Goal: Task Accomplishment & Management: Manage account settings

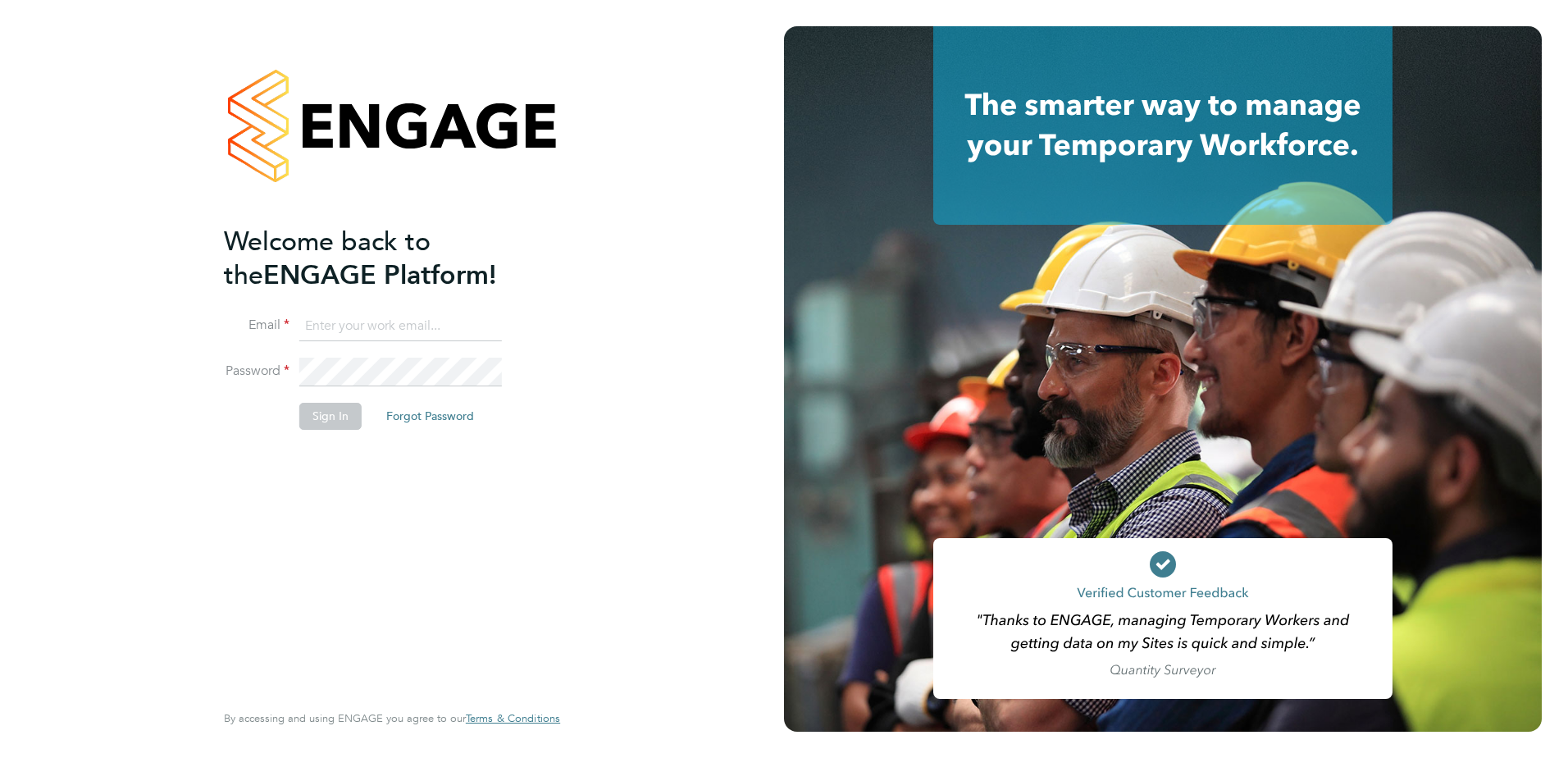
type input "[PERSON_NAME][EMAIL_ADDRESS][PERSON_NAME][DOMAIN_NAME]"
click at [320, 476] on div "Welcome back to the ENGAGE Platform! Email nick.theaker@vistry.co.uk Password S…" at bounding box center [384, 461] width 320 height 473
drag, startPoint x: 324, startPoint y: 442, endPoint x: 327, endPoint y: 422, distance: 20.2
click at [327, 422] on button "Sign In" at bounding box center [330, 415] width 62 height 26
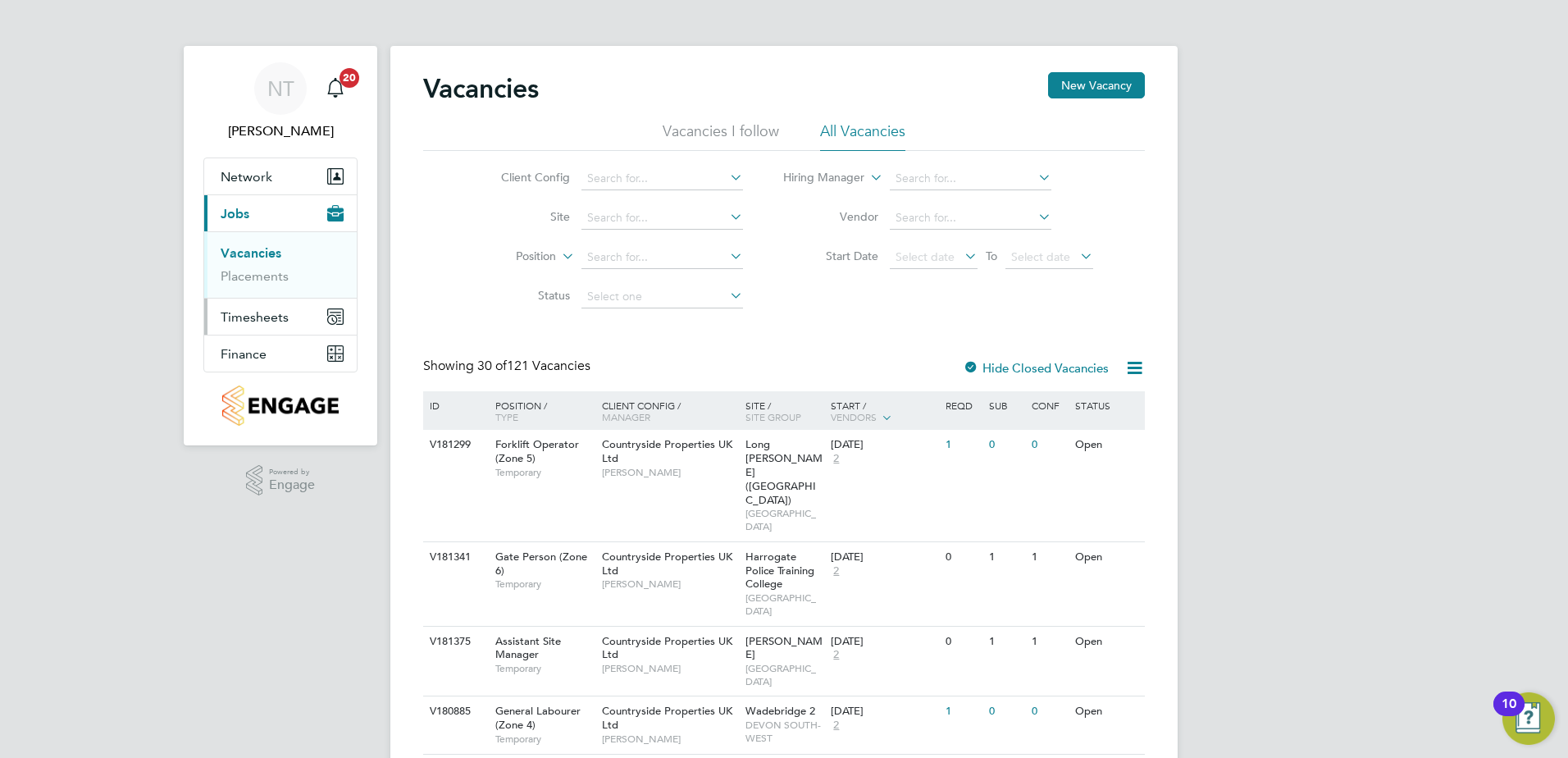
click at [286, 320] on span "Timesheets" at bounding box center [254, 317] width 68 height 16
click at [269, 291] on link "Timesheets" at bounding box center [254, 290] width 68 height 16
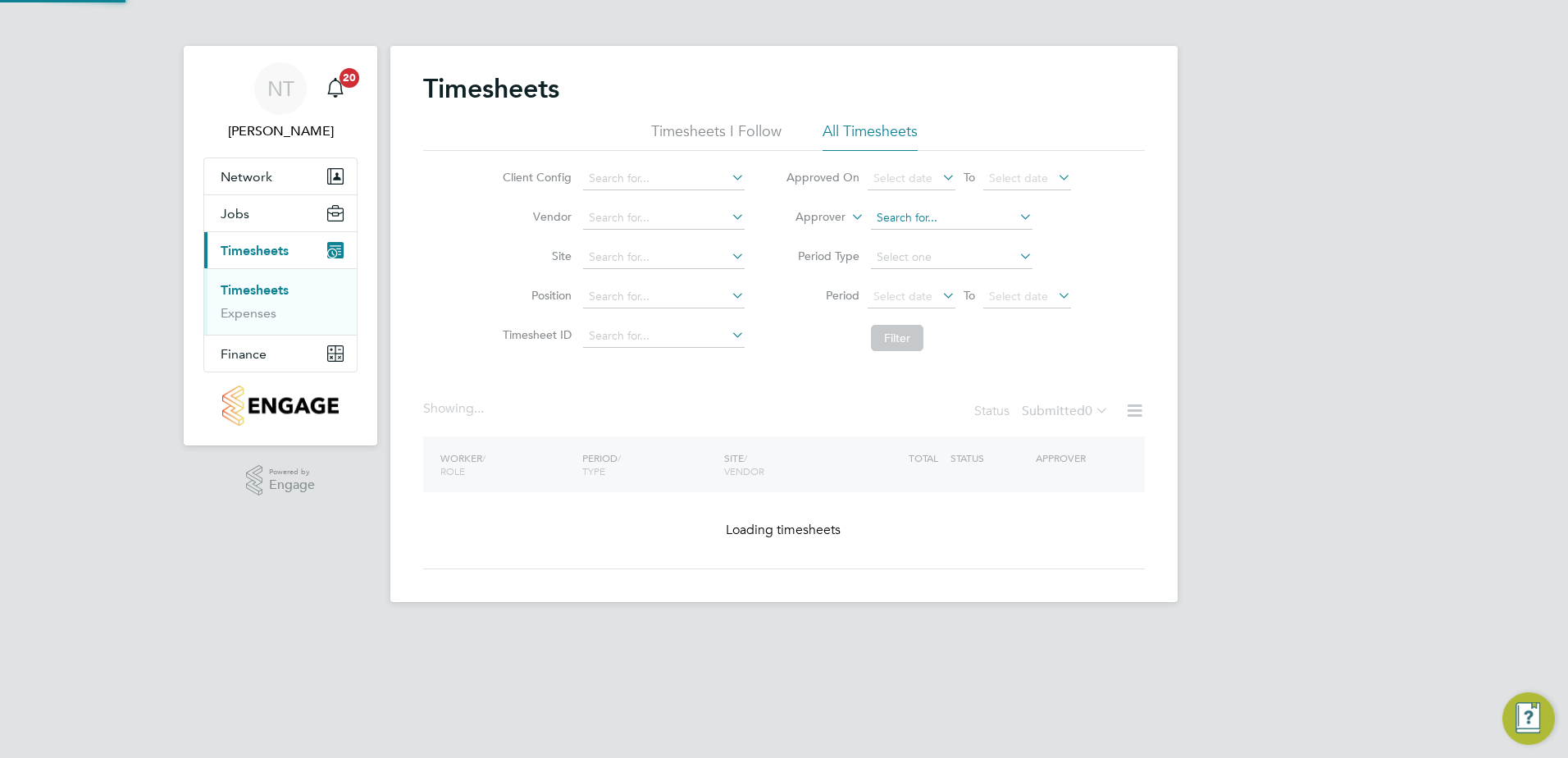
click at [910, 223] on input at bounding box center [951, 218] width 161 height 23
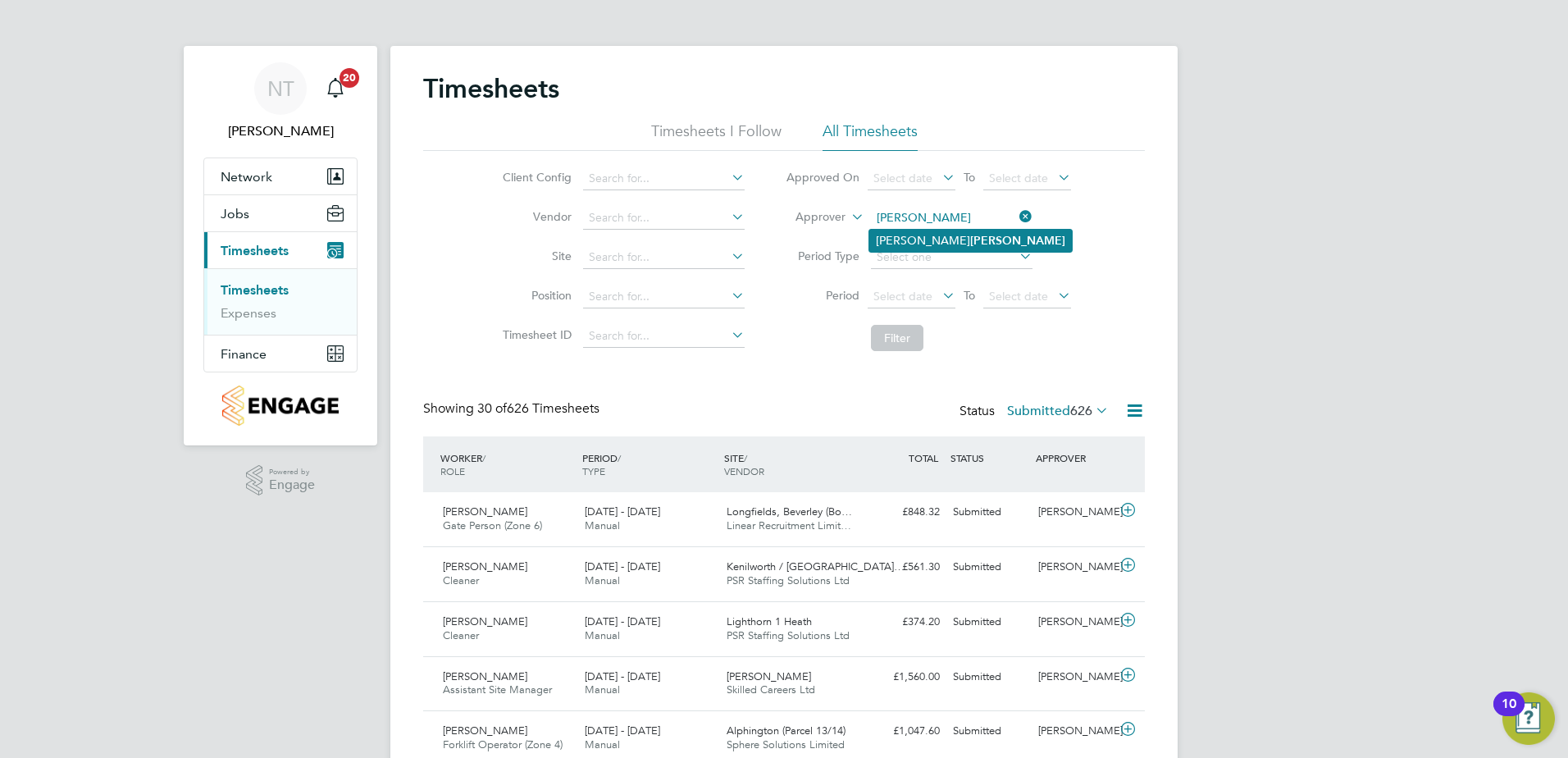
click at [970, 234] on b "Theaker" at bounding box center [1018, 241] width 95 height 14
type input "[PERSON_NAME]"
click at [888, 335] on button "Filter" at bounding box center [897, 338] width 52 height 26
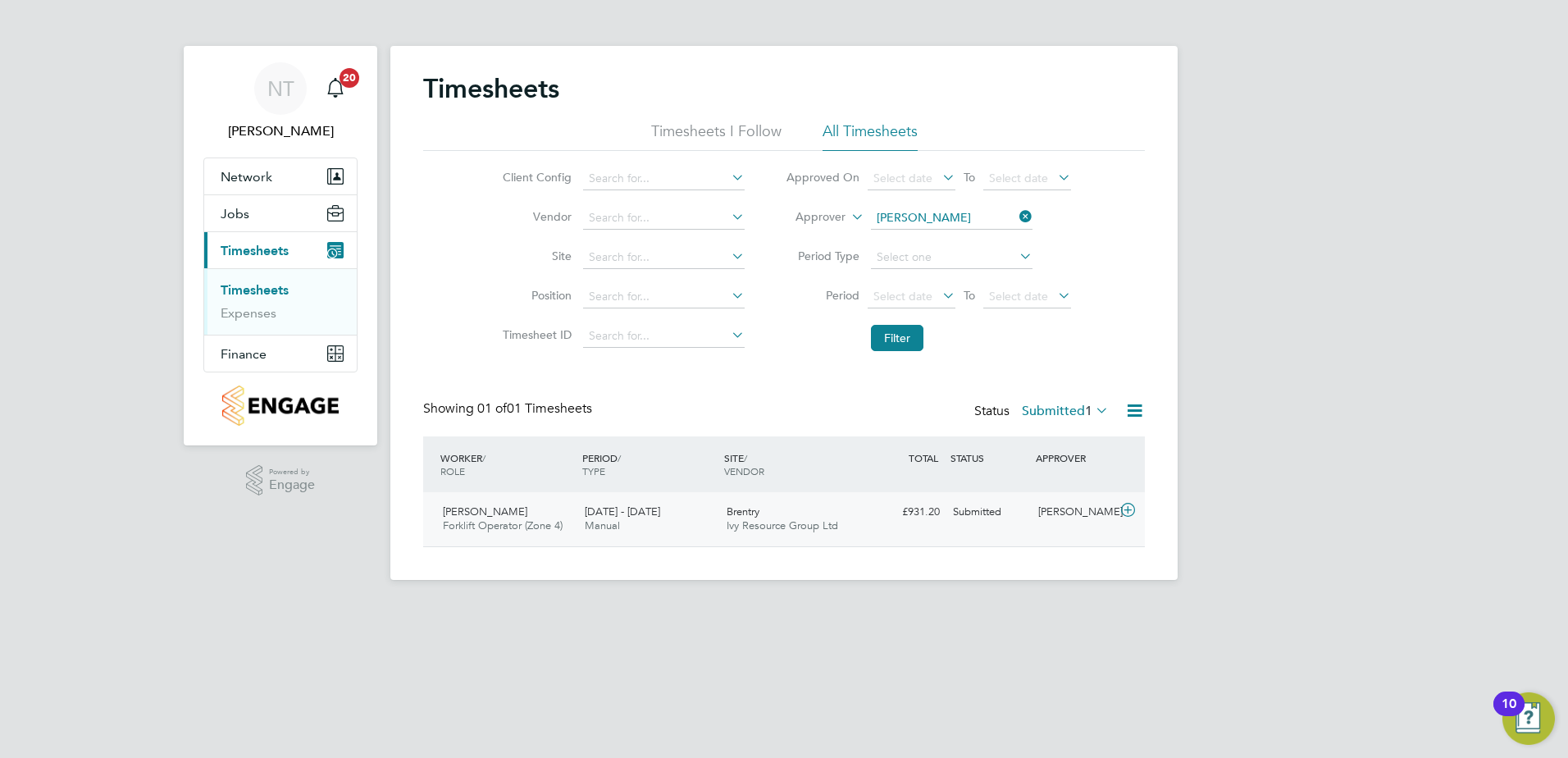
click at [1124, 507] on icon at bounding box center [1127, 511] width 20 height 14
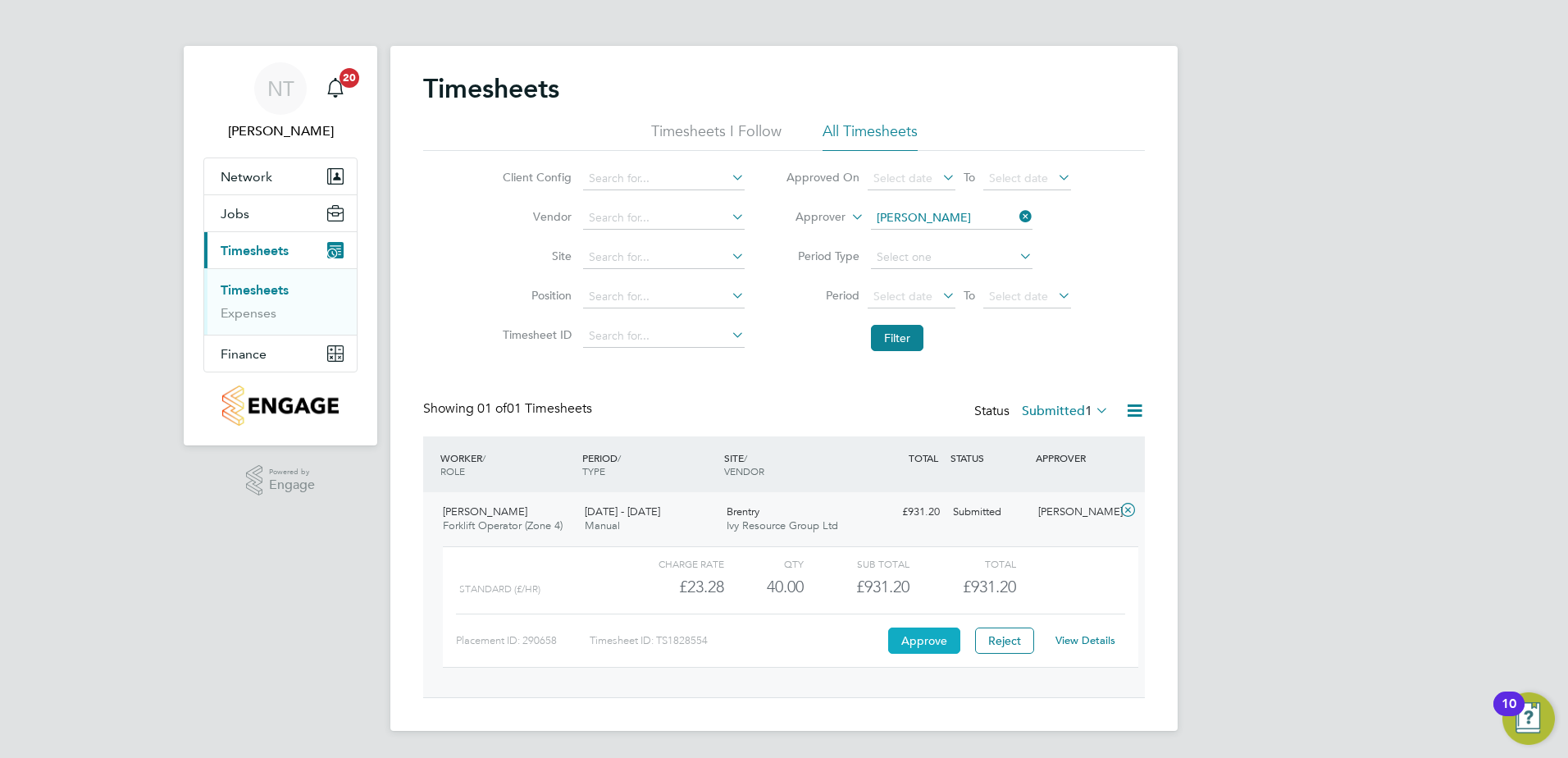
click at [913, 640] on button "Approve" at bounding box center [924, 640] width 72 height 26
click at [631, 257] on input at bounding box center [664, 257] width 161 height 23
click at [630, 273] on b "Imperial" at bounding box center [610, 280] width 45 height 14
type input "[GEOGRAPHIC_DATA]"
click at [1016, 213] on icon at bounding box center [1016, 216] width 0 height 23
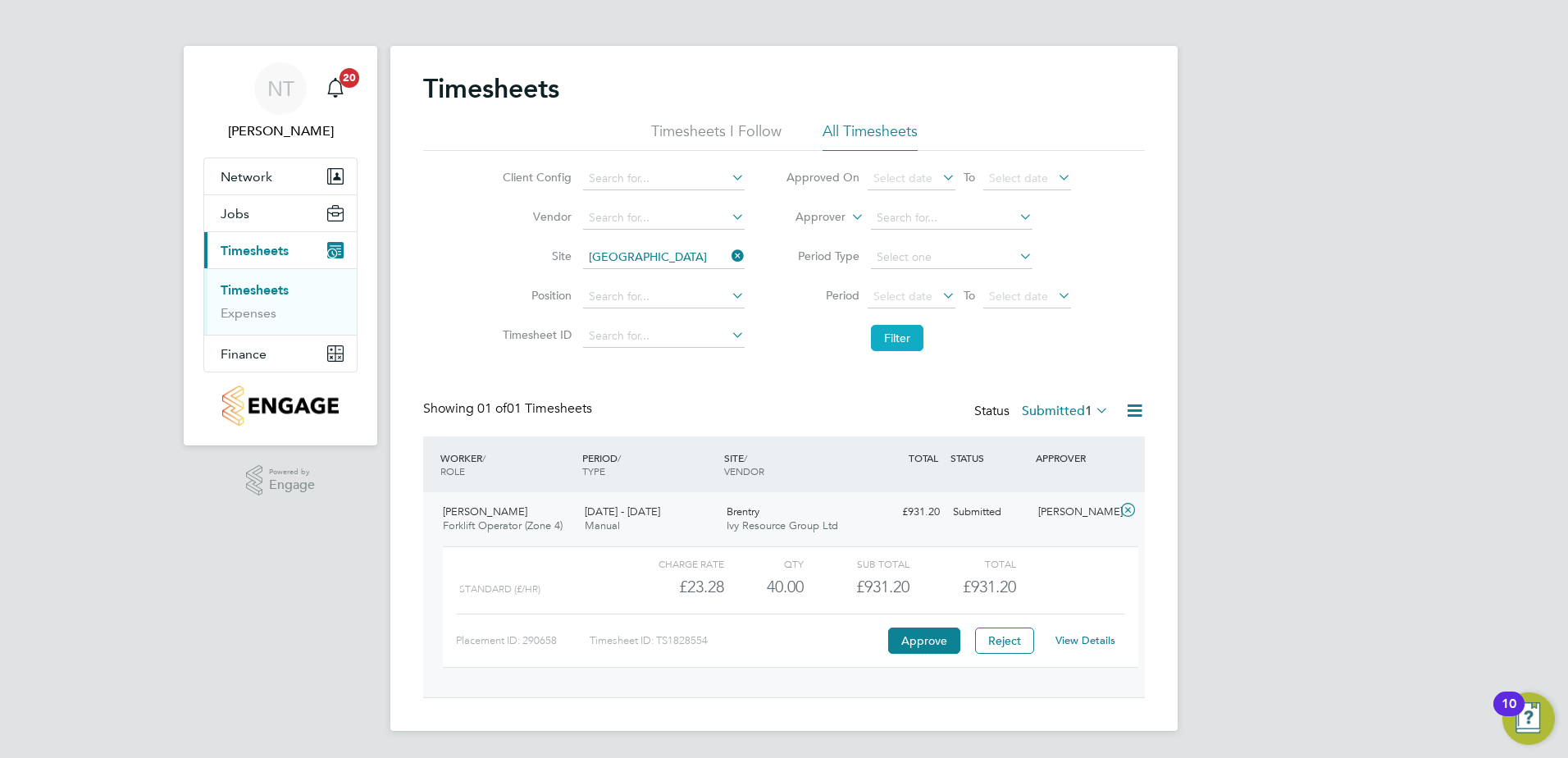
click at [895, 331] on button "Filter" at bounding box center [897, 338] width 52 height 26
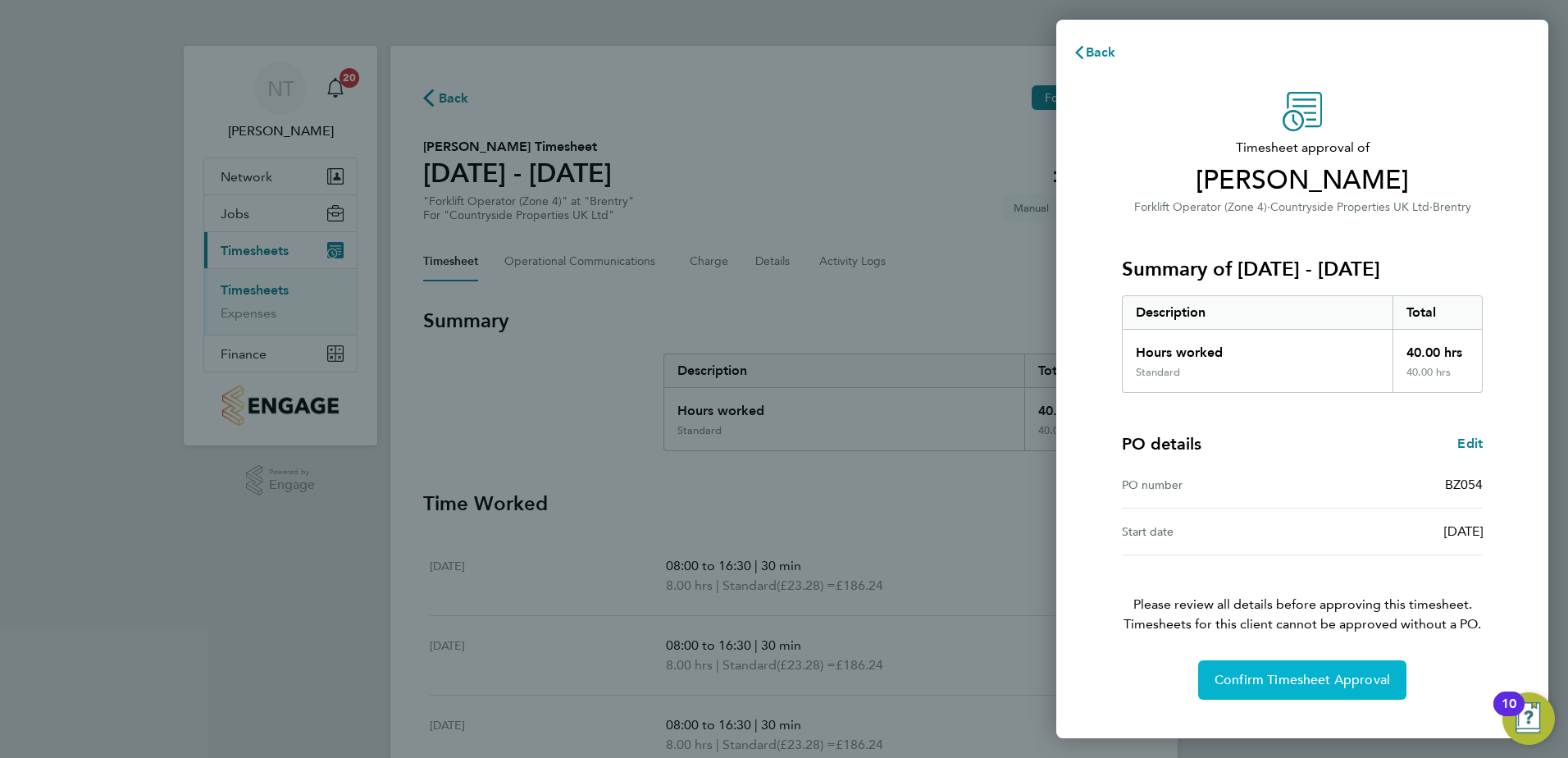
click at [1278, 680] on span "Confirm Timesheet Approval" at bounding box center [1301, 679] width 176 height 16
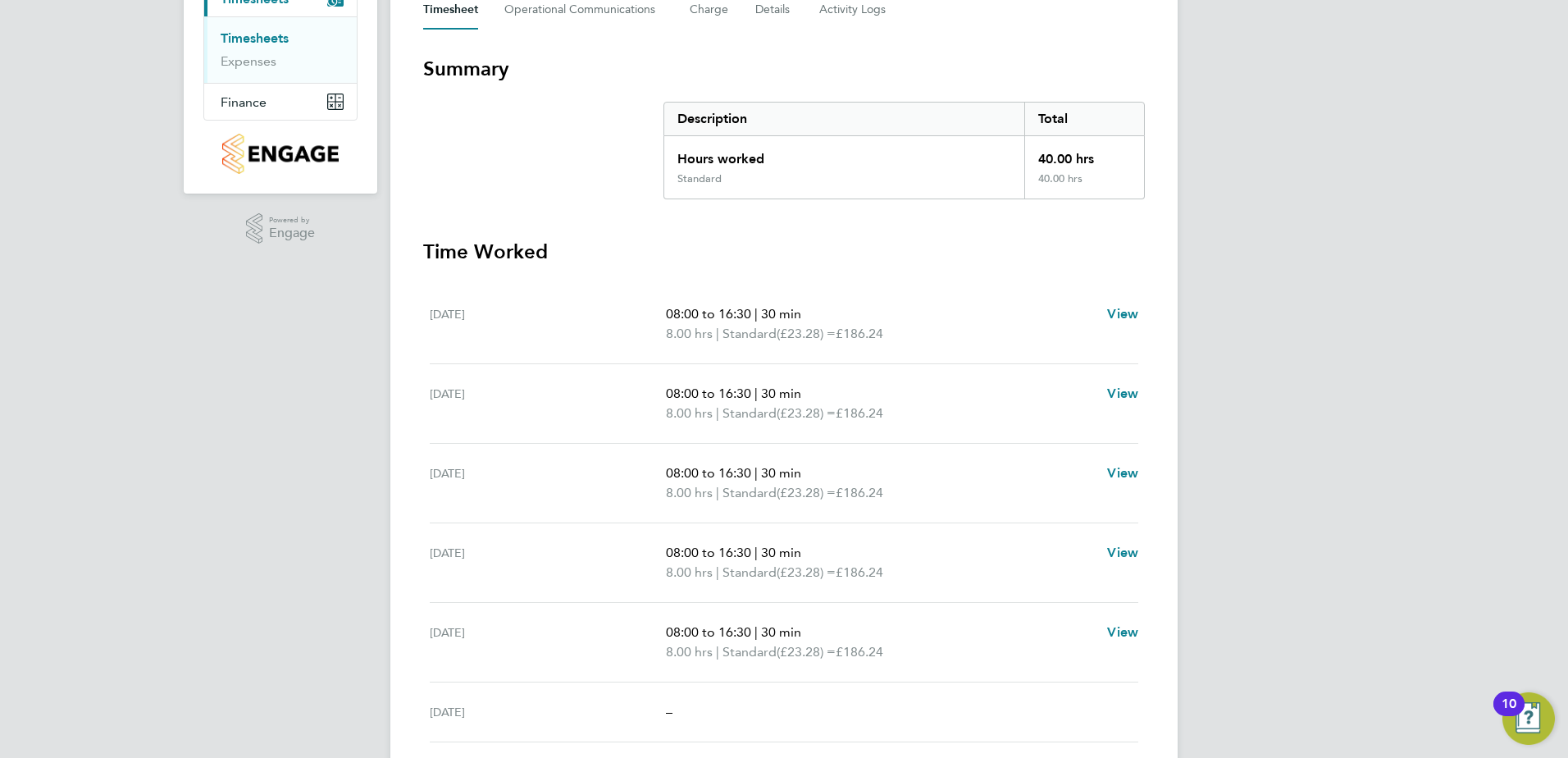
scroll to position [113, 0]
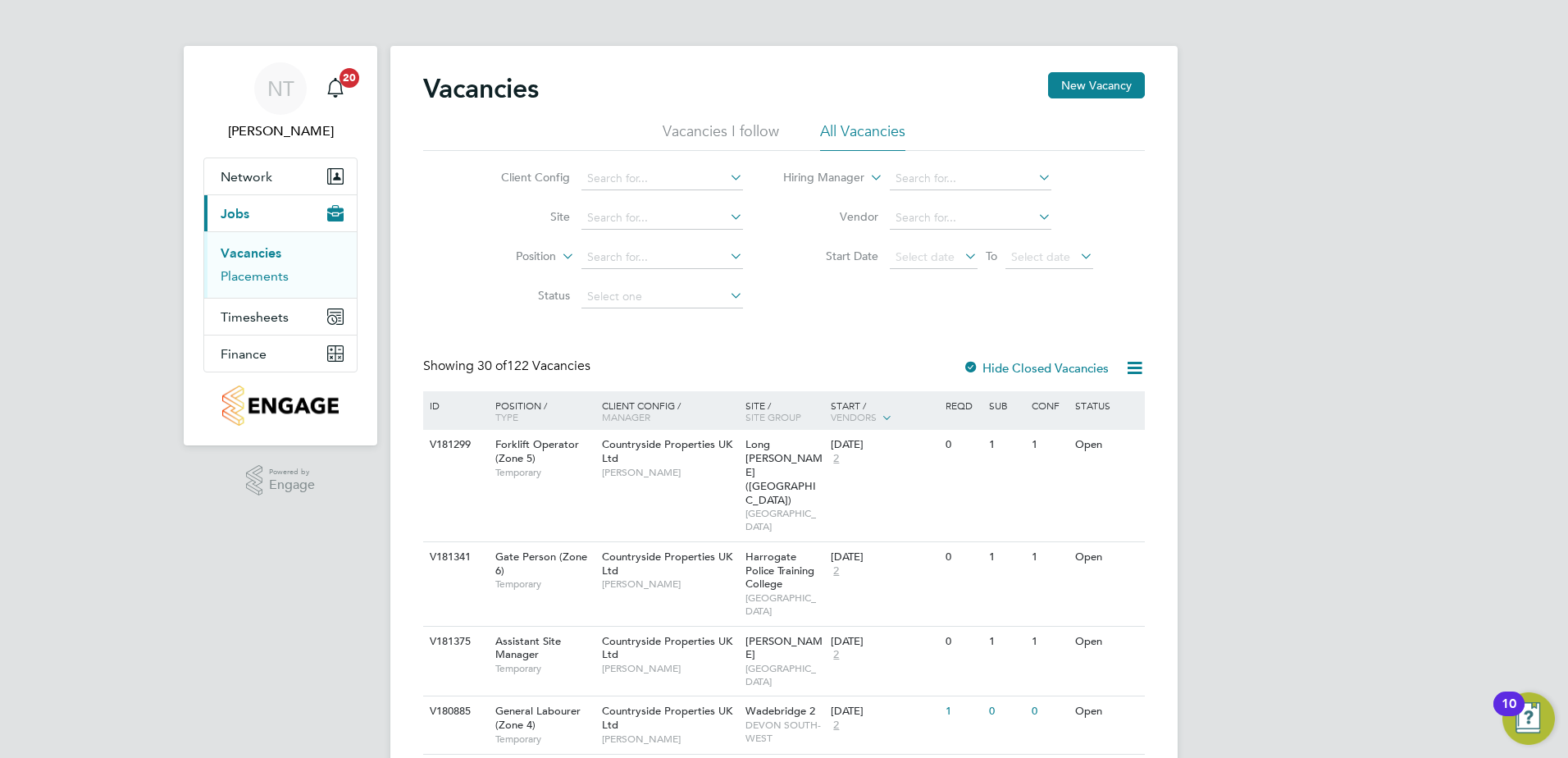
click at [253, 273] on link "Placements" at bounding box center [254, 276] width 68 height 16
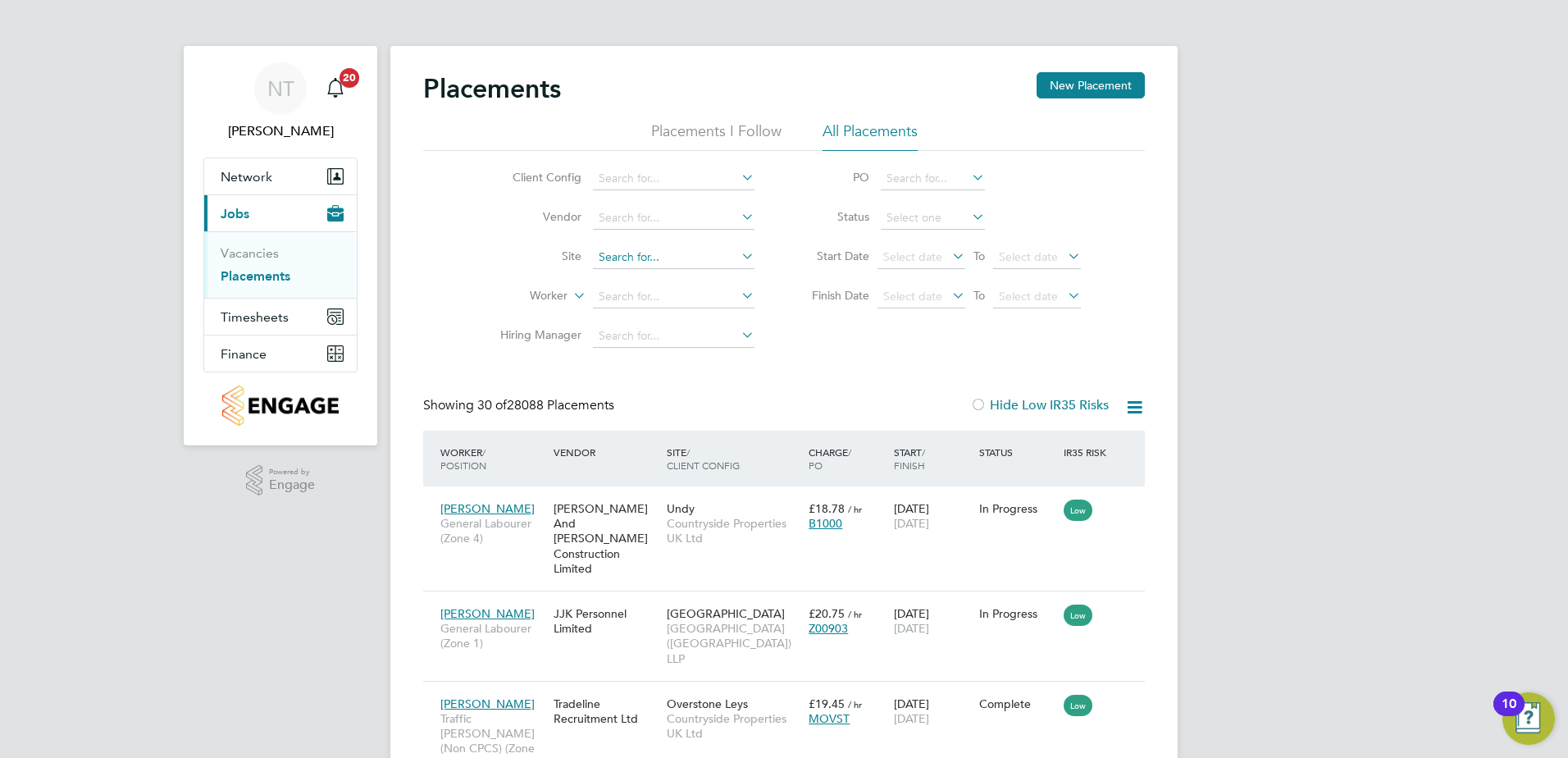
click at [630, 256] on input at bounding box center [673, 257] width 161 height 23
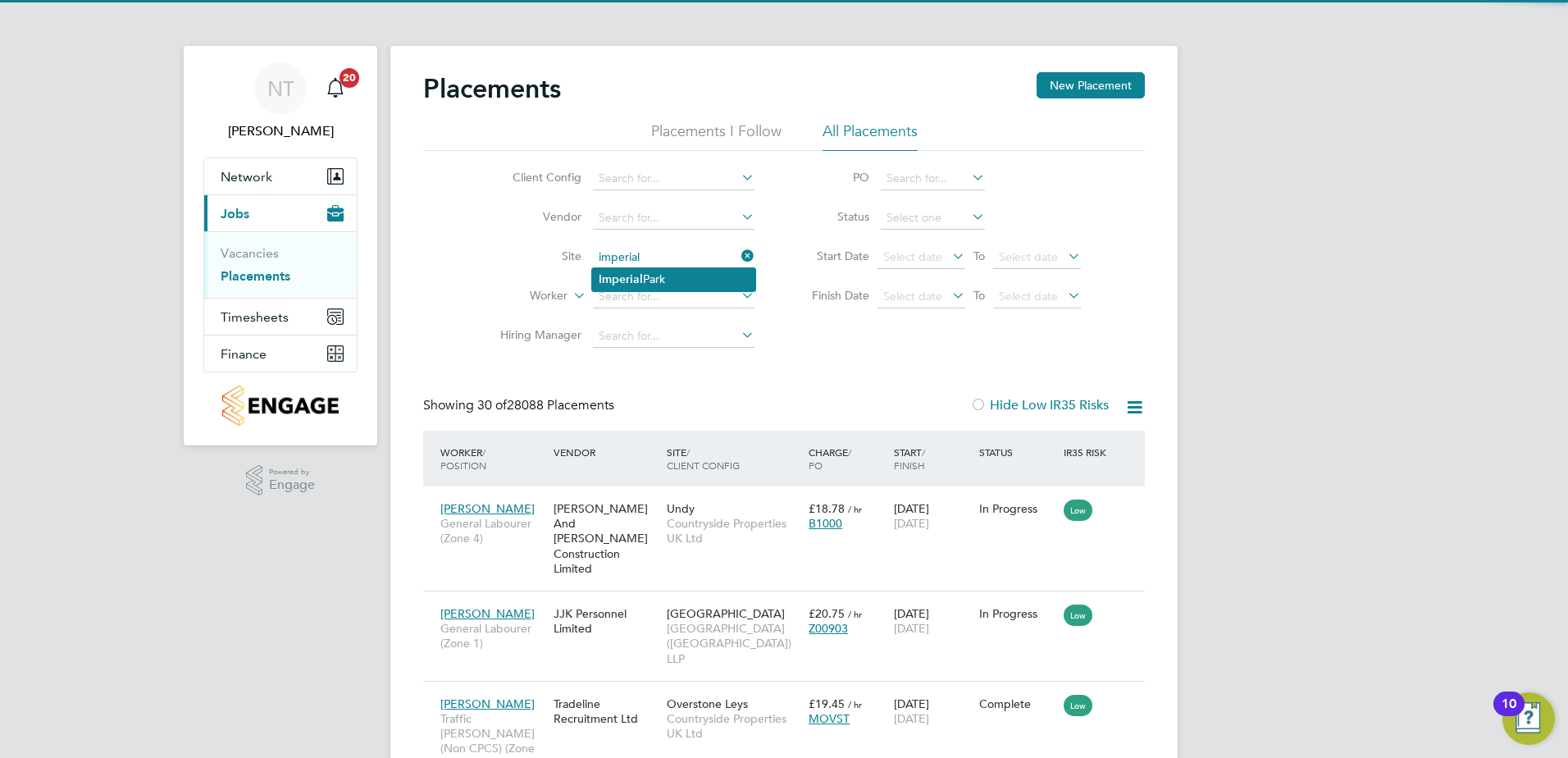
click at [637, 281] on b "Imperial" at bounding box center [621, 280] width 45 height 14
type input "[GEOGRAPHIC_DATA]"
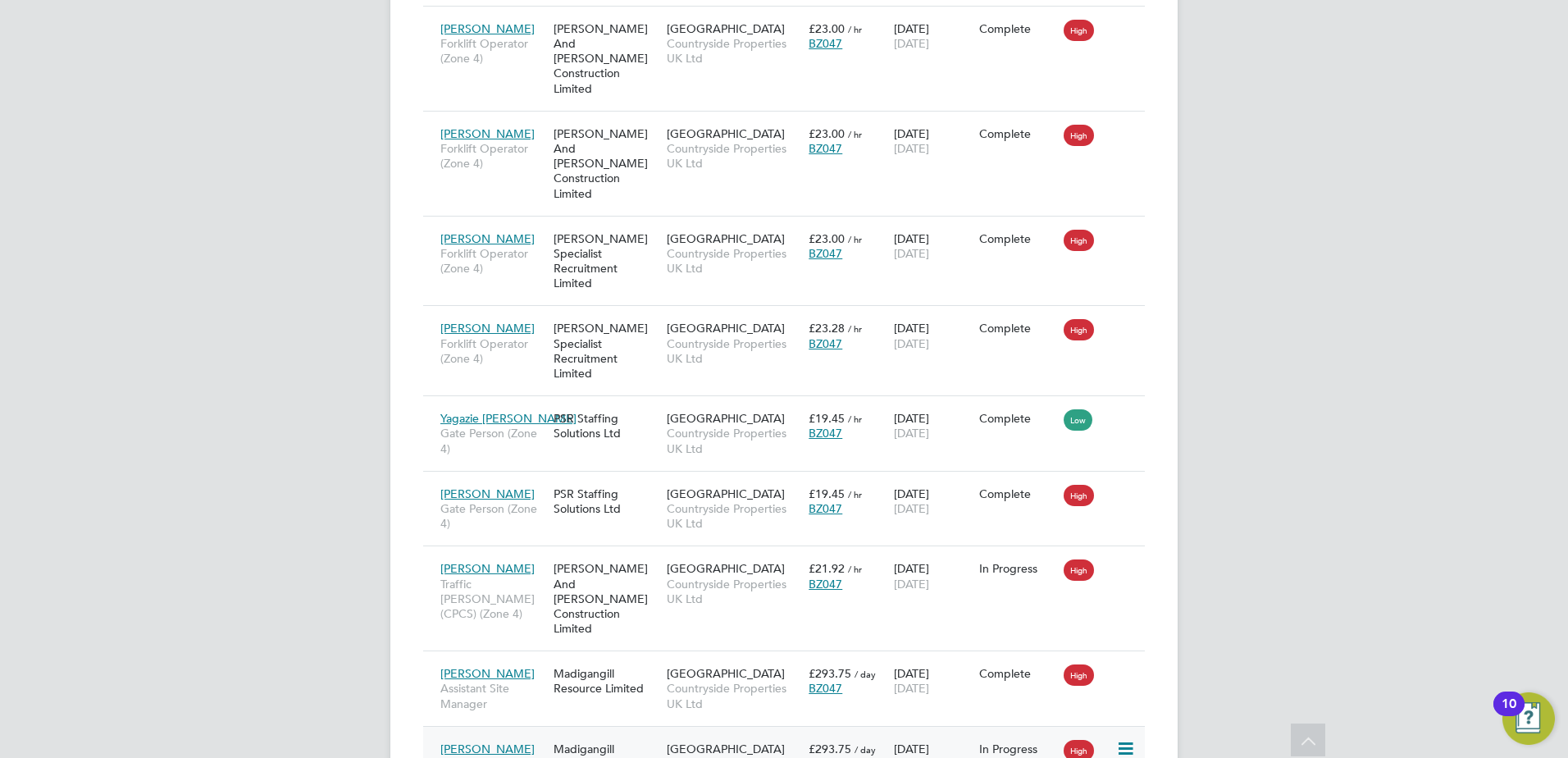
click at [1124, 739] on icon at bounding box center [1124, 748] width 16 height 19
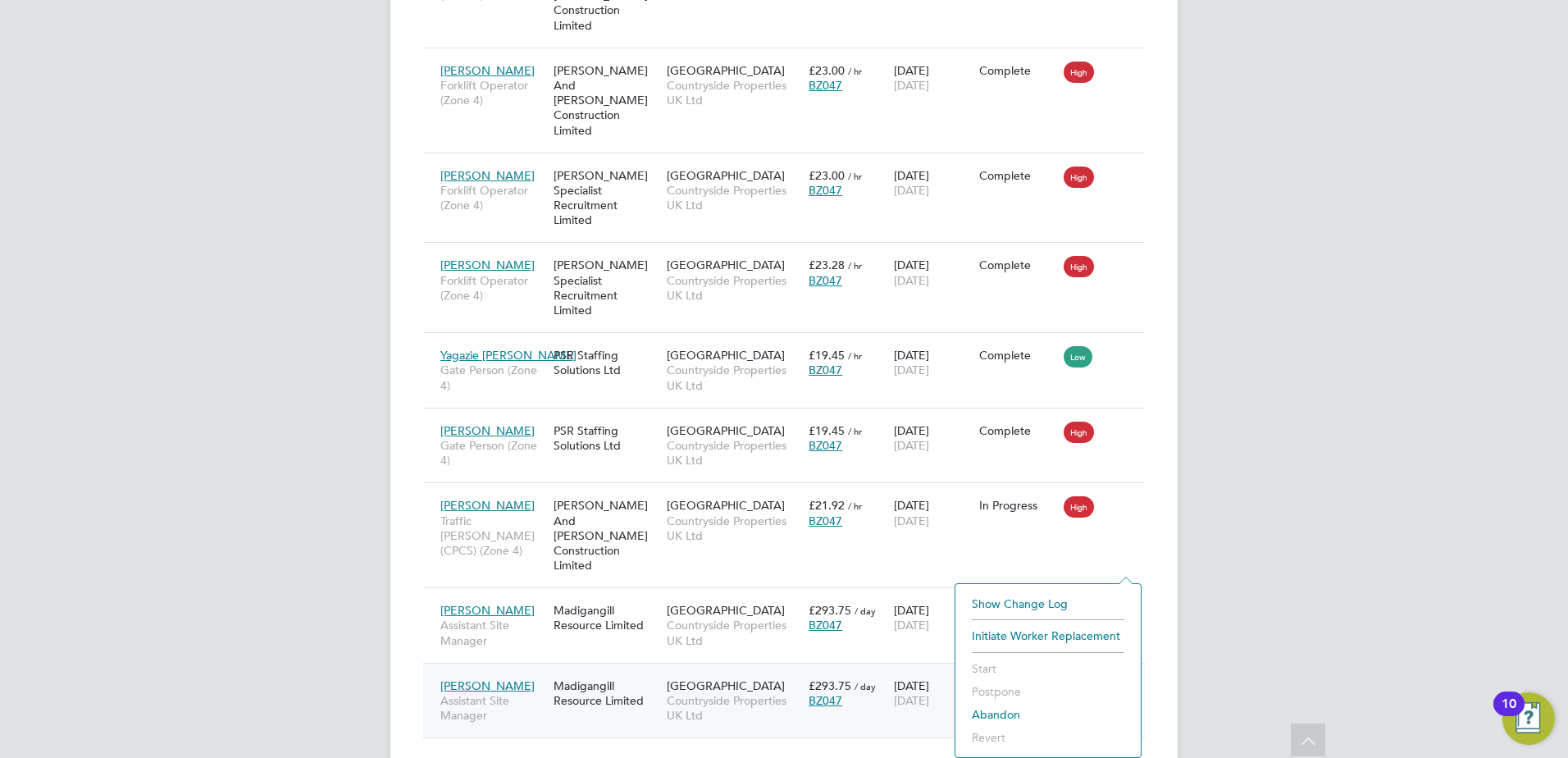
click at [526, 670] on div "Glenn Croker Assistant Site Manager" at bounding box center [493, 700] width 114 height 61
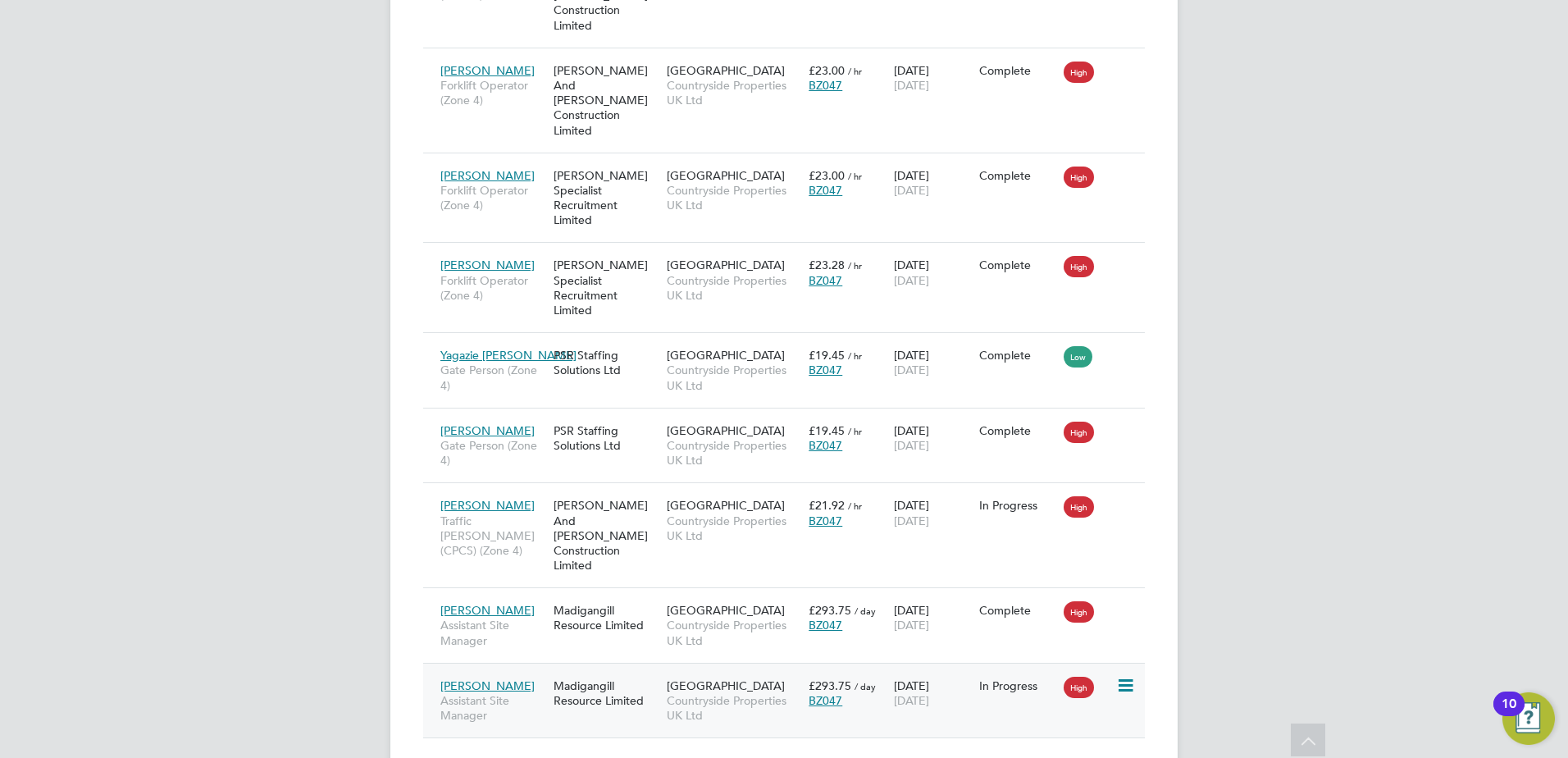
scroll to position [825, 0]
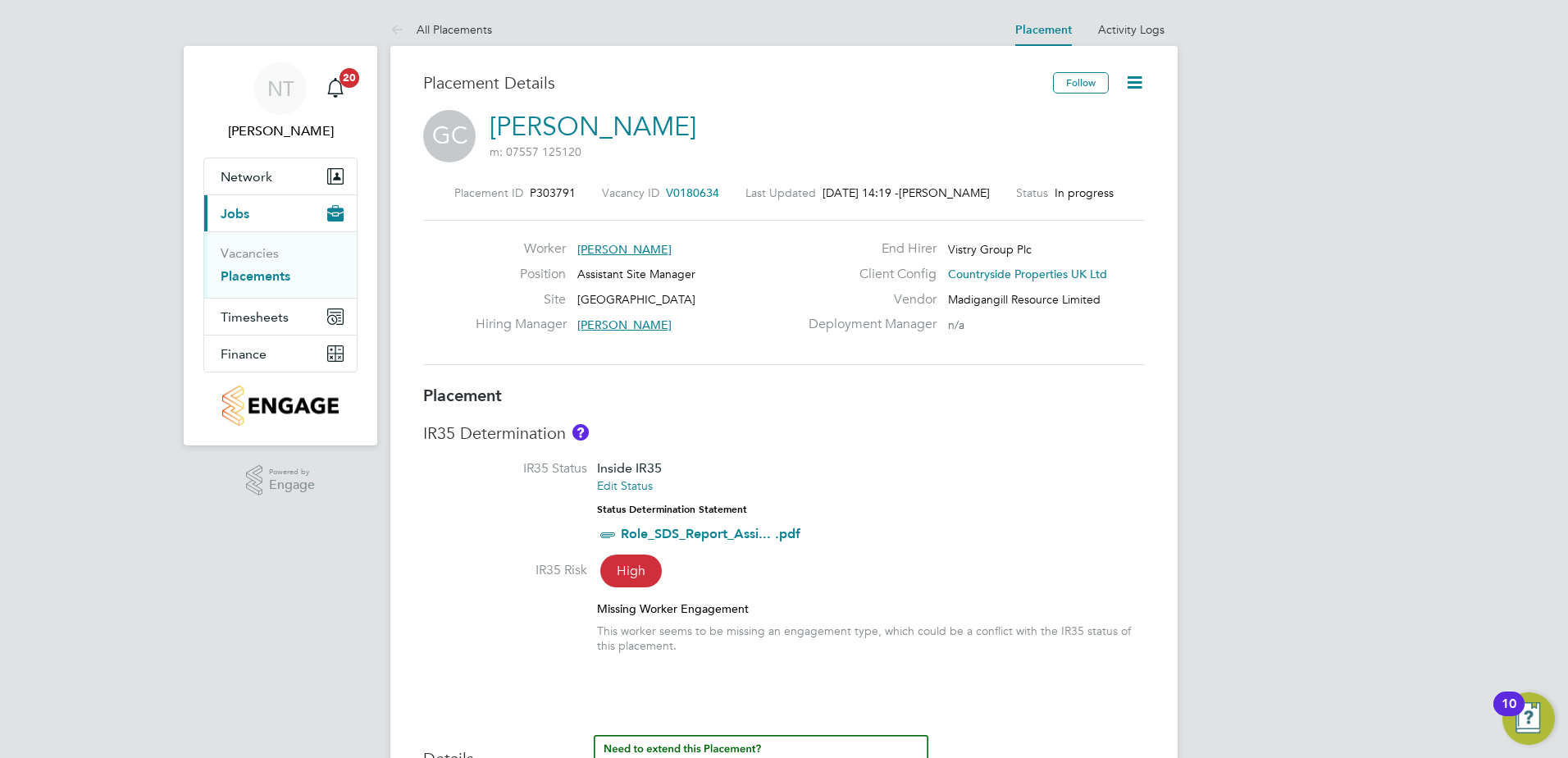
click at [1134, 87] on icon at bounding box center [1133, 82] width 20 height 20
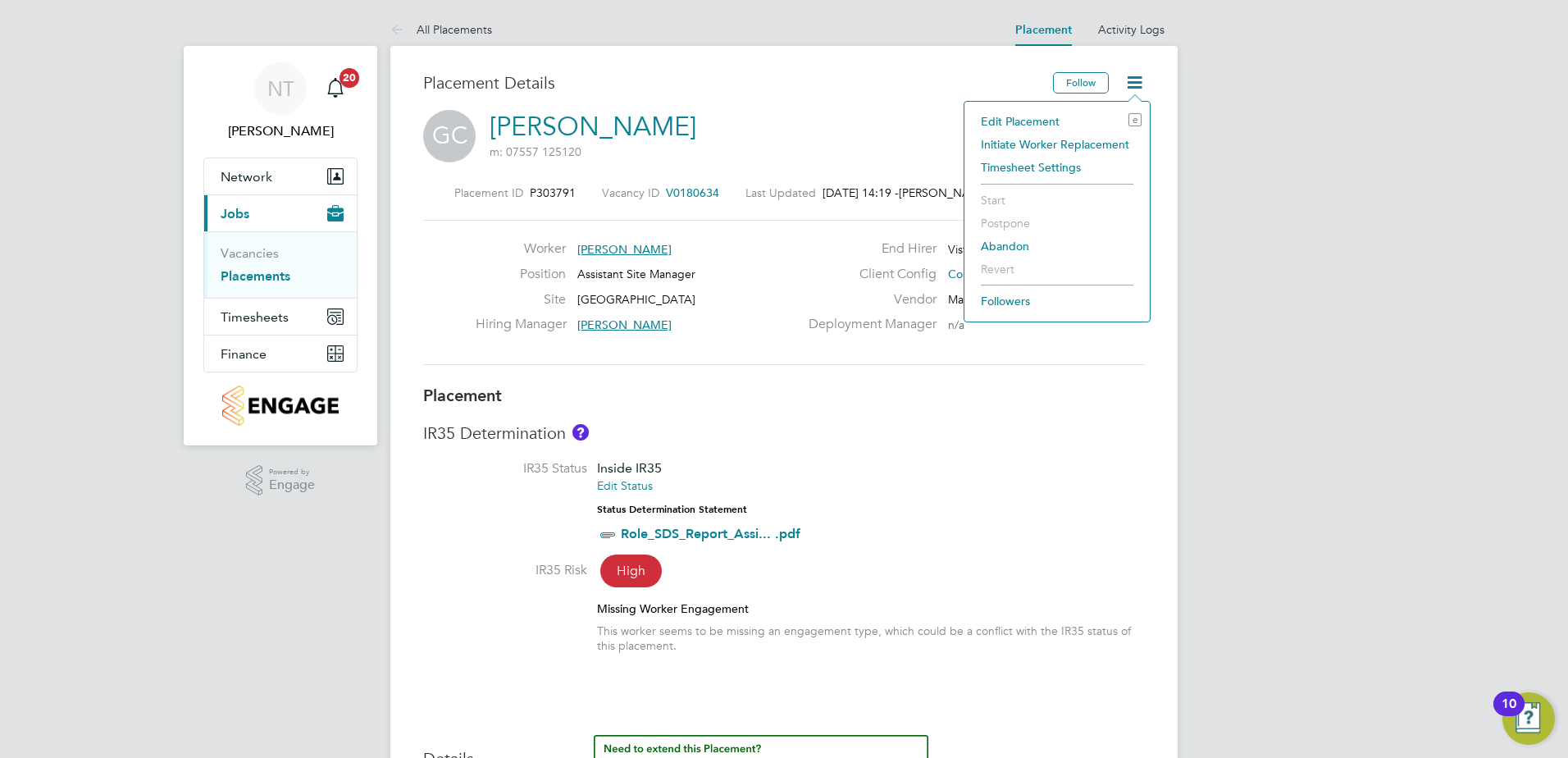
click at [1043, 113] on li "Edit Placement e" at bounding box center [1057, 121] width 169 height 23
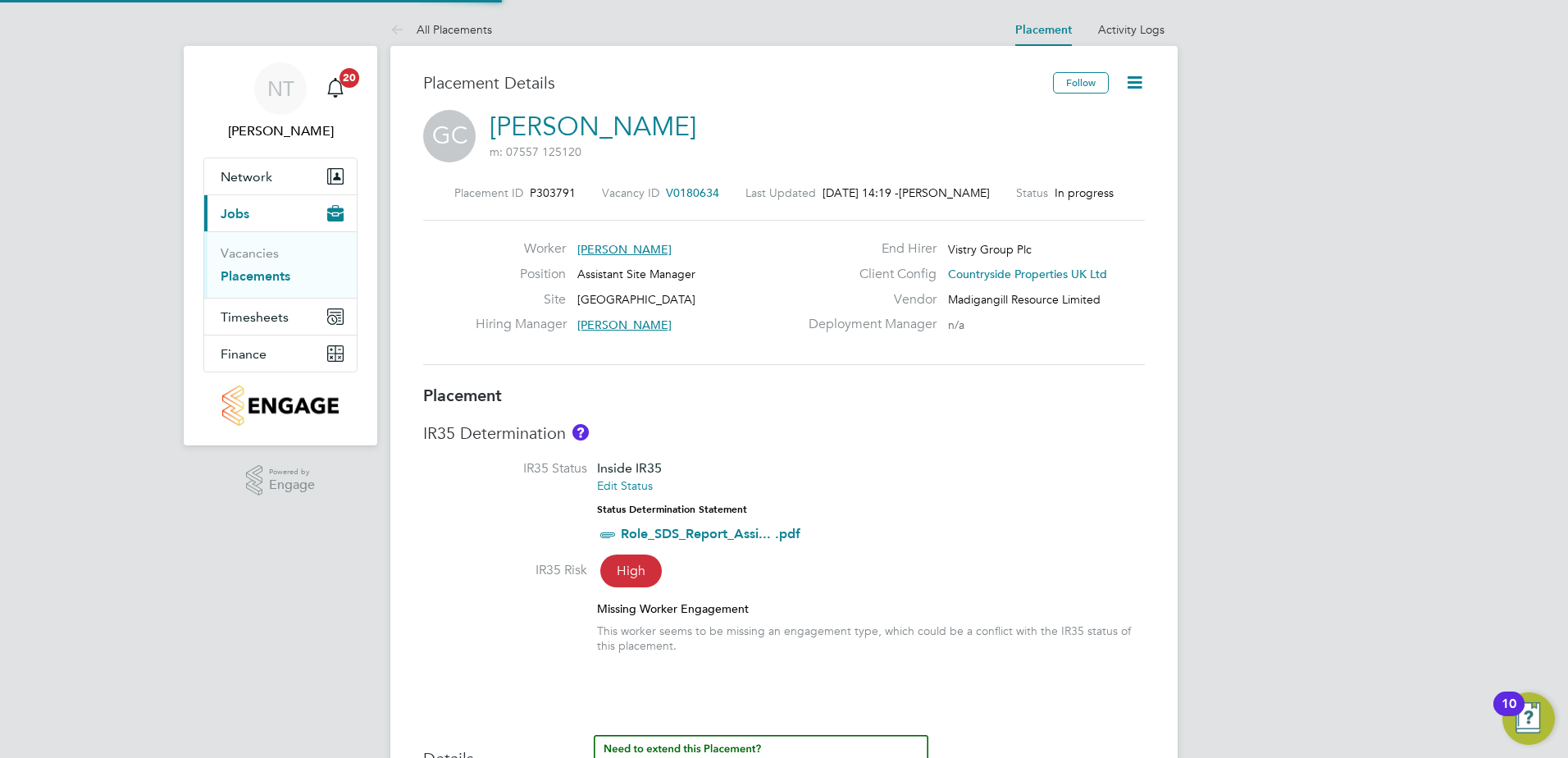
type input "[PERSON_NAME]"
type input "16 Sep 2025"
type input "26 Sep 2025"
type input "07:30"
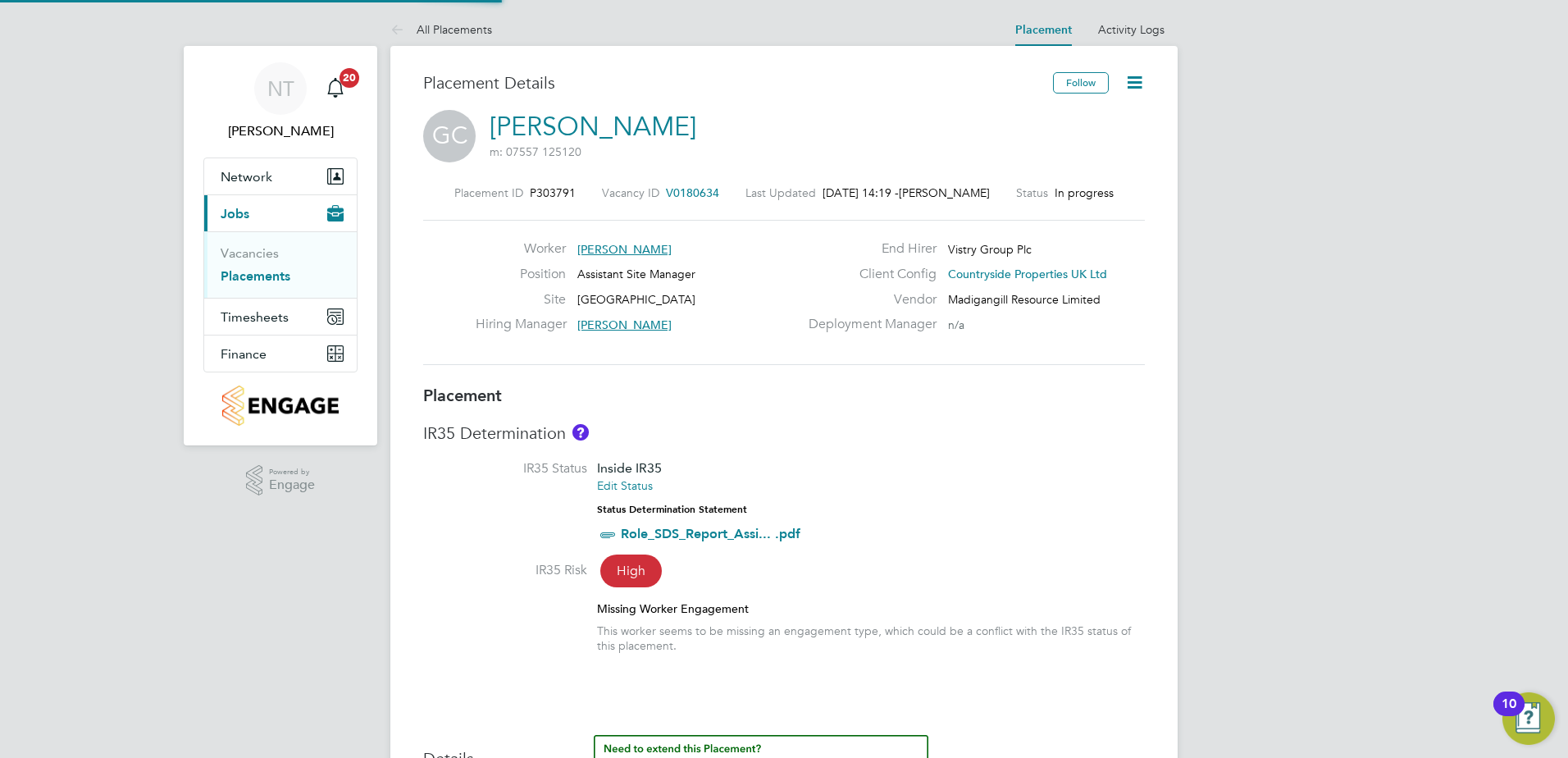
type input "16:30"
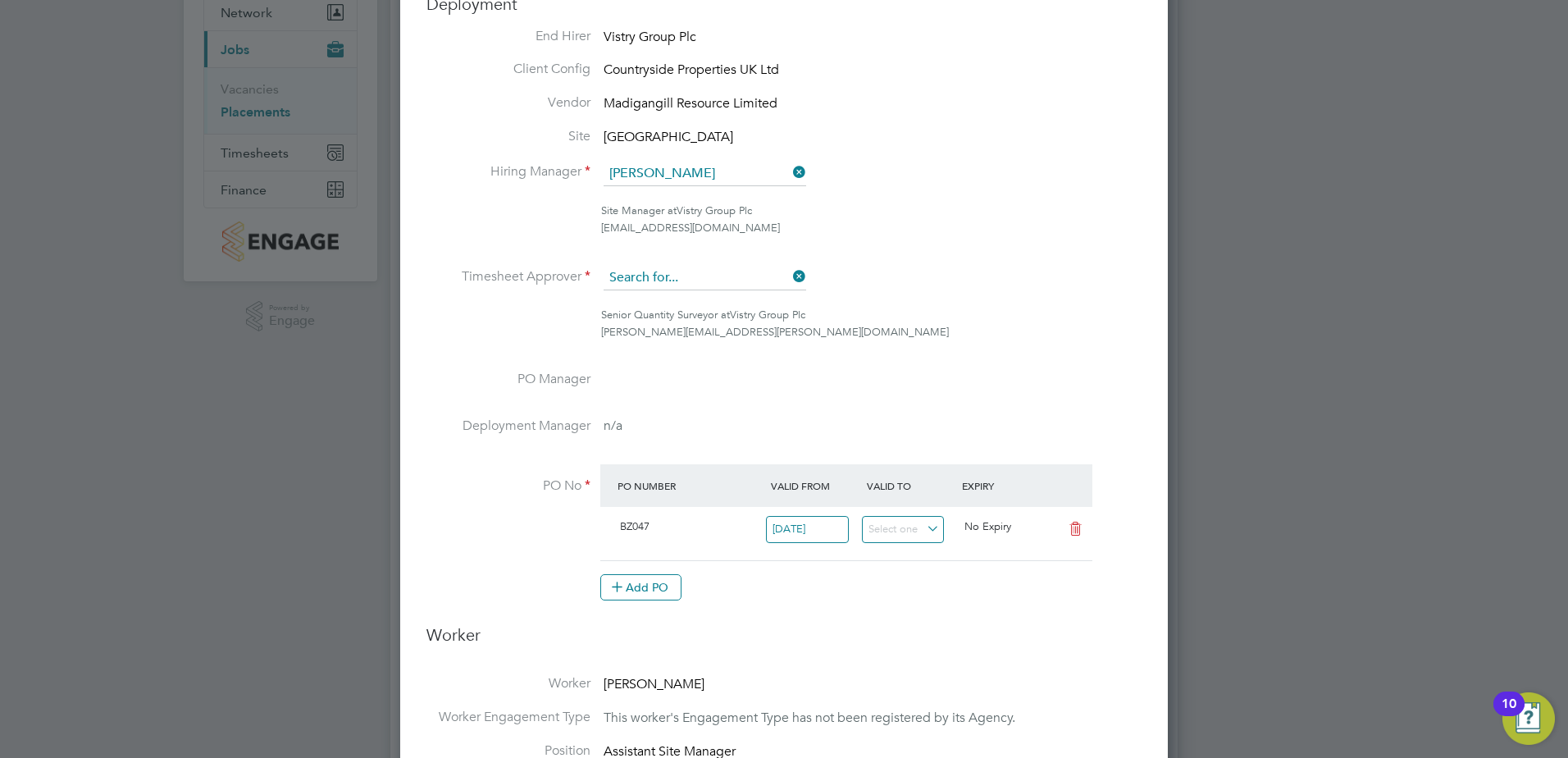
click at [713, 277] on input at bounding box center [704, 278] width 203 height 24
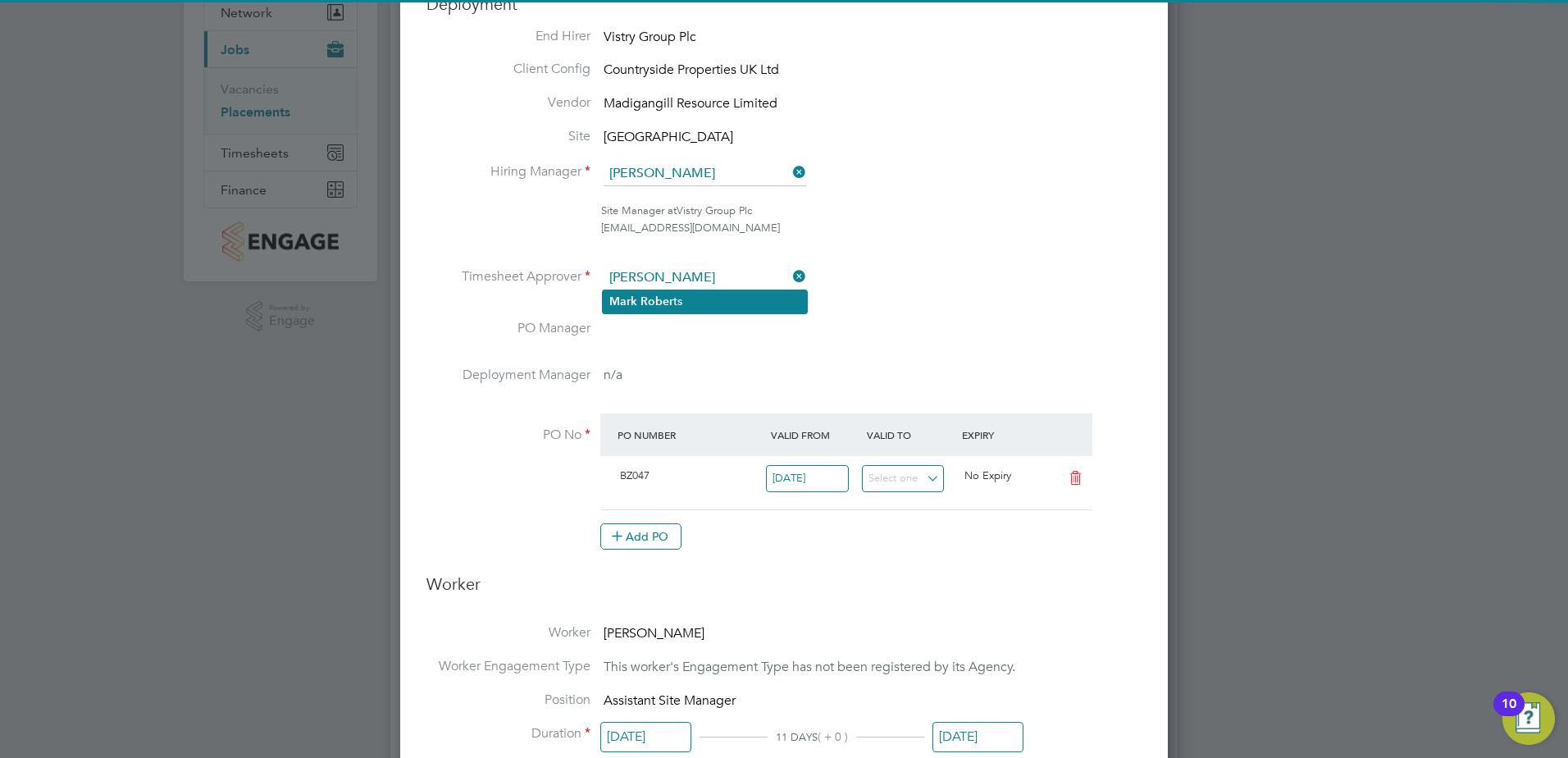
click at [667, 306] on b "Rober" at bounding box center [657, 301] width 33 height 14
type input "[PERSON_NAME]"
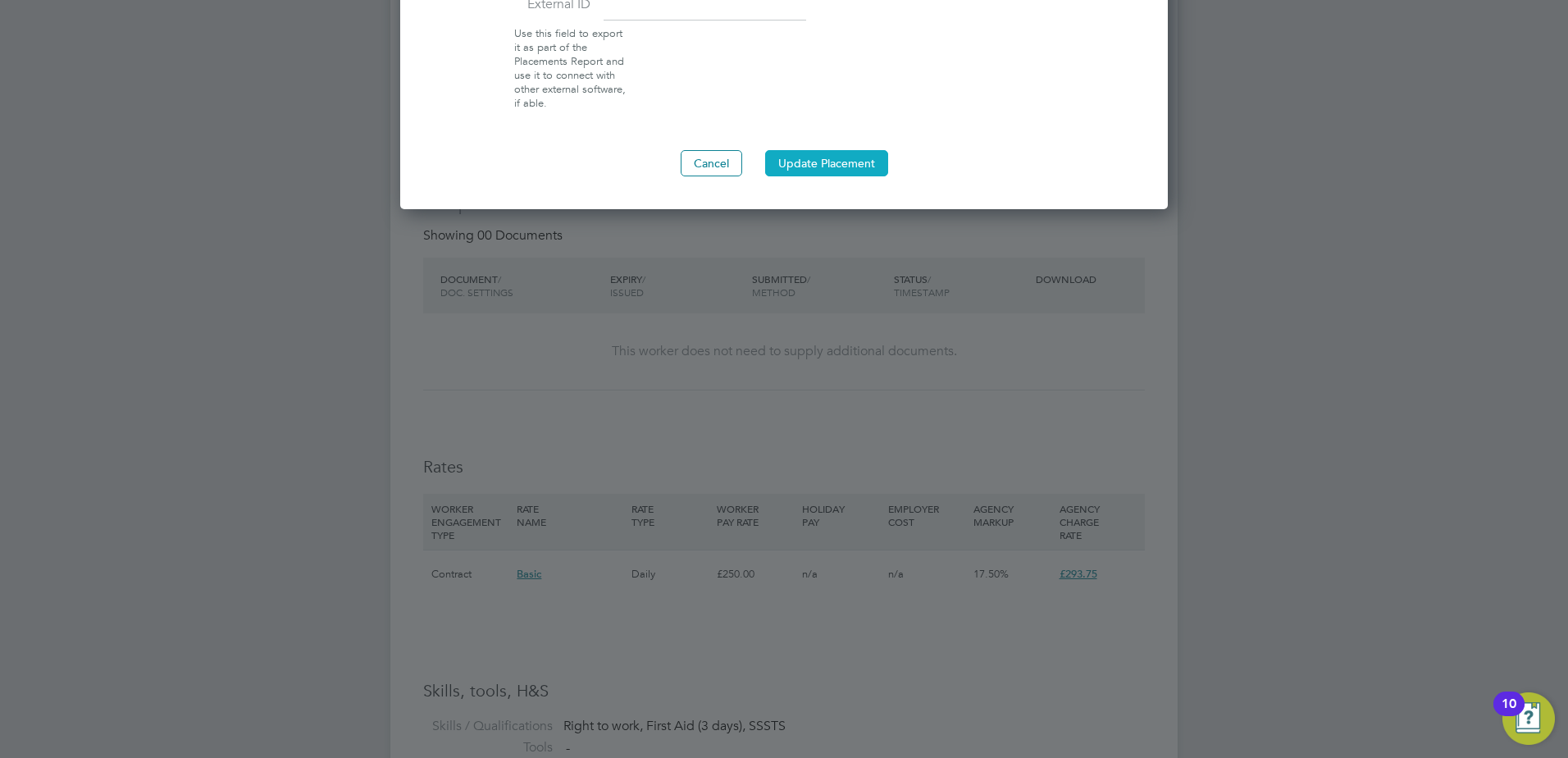
click at [805, 165] on button "Update Placement" at bounding box center [826, 163] width 123 height 26
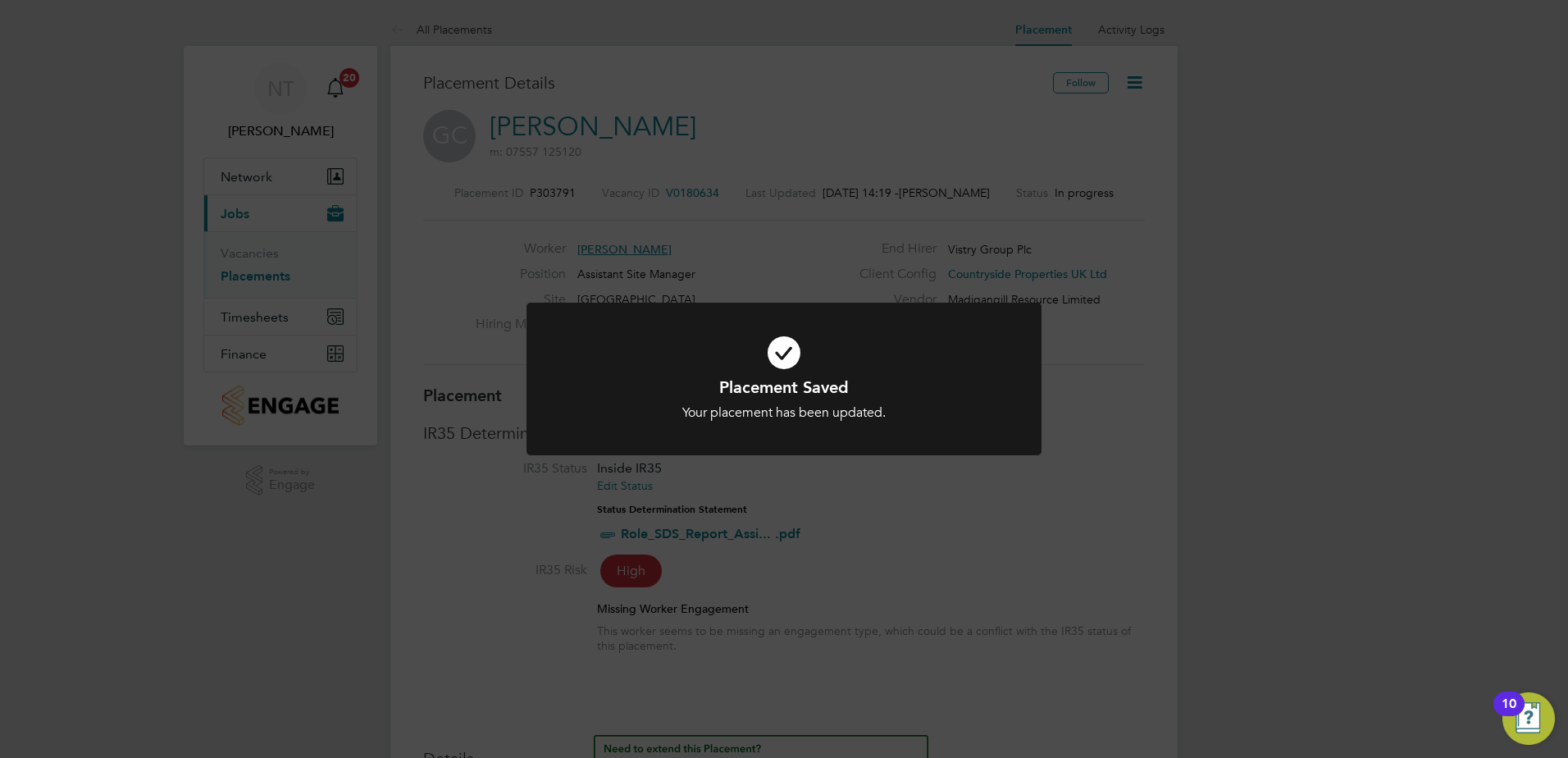
click at [1234, 167] on div "Placement Saved Your placement has been updated. Cancel Okay" at bounding box center [784, 379] width 1568 height 758
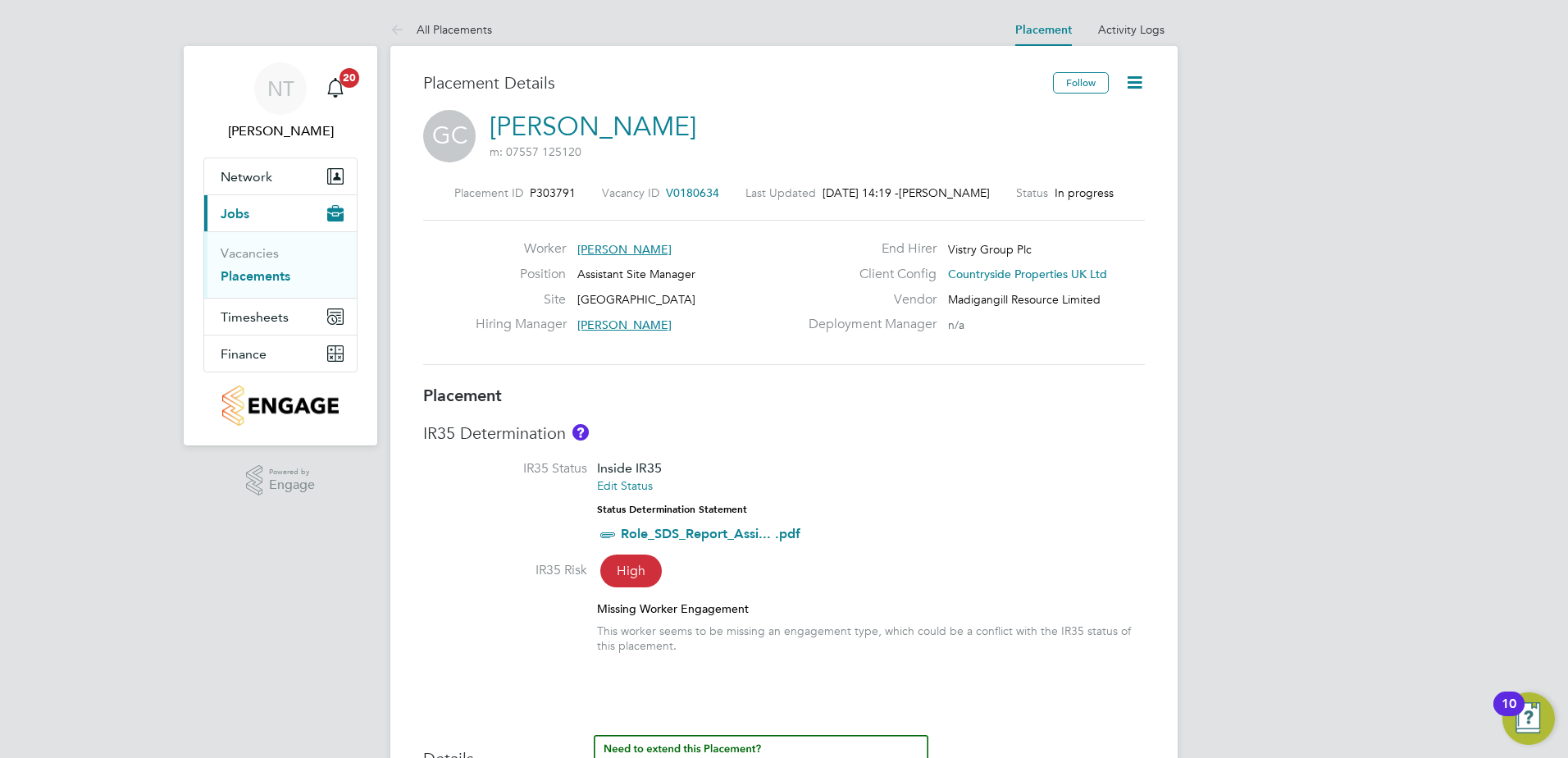
click at [263, 275] on link "Placements" at bounding box center [255, 276] width 70 height 16
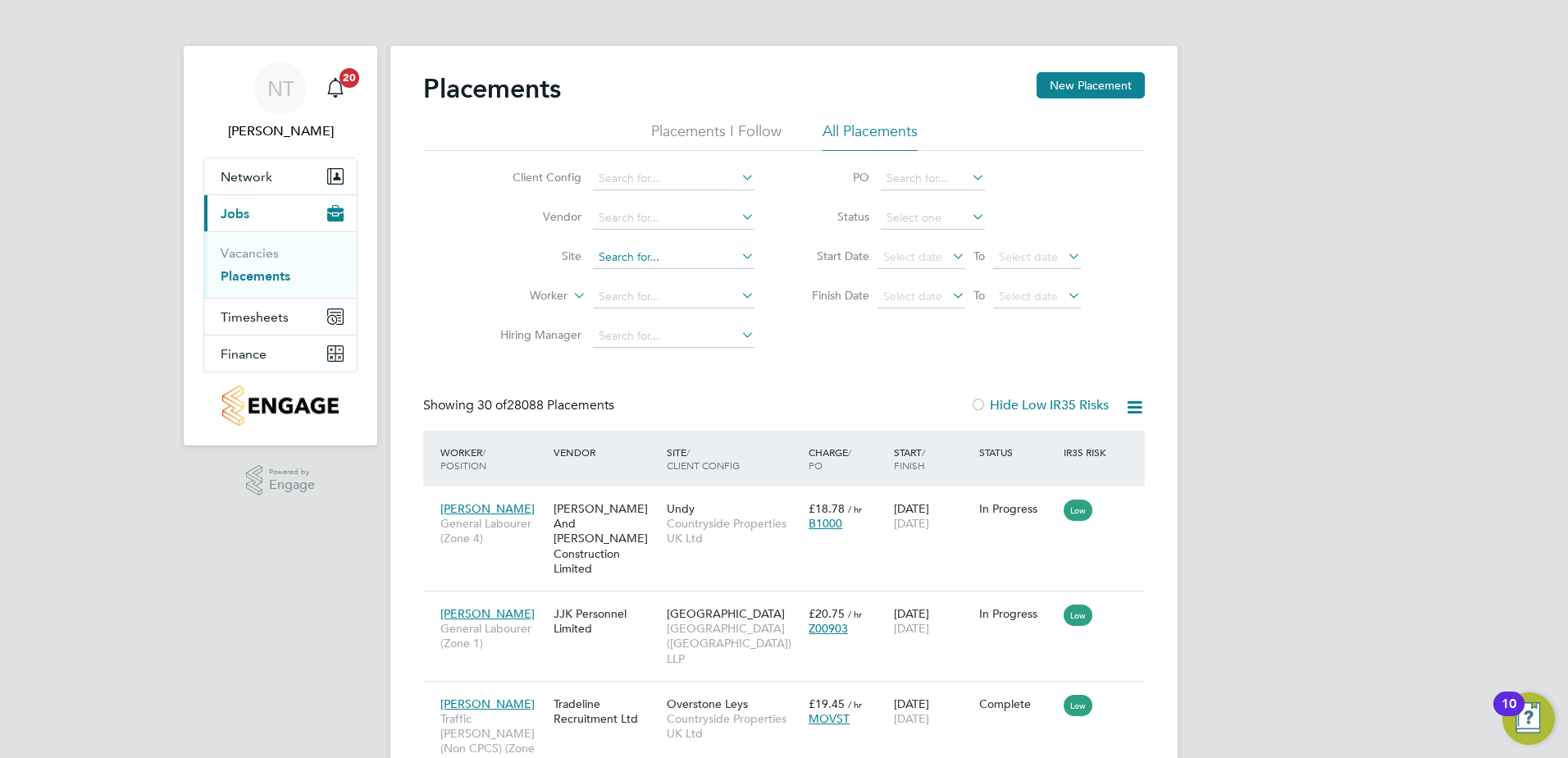
click at [641, 247] on input at bounding box center [673, 257] width 161 height 23
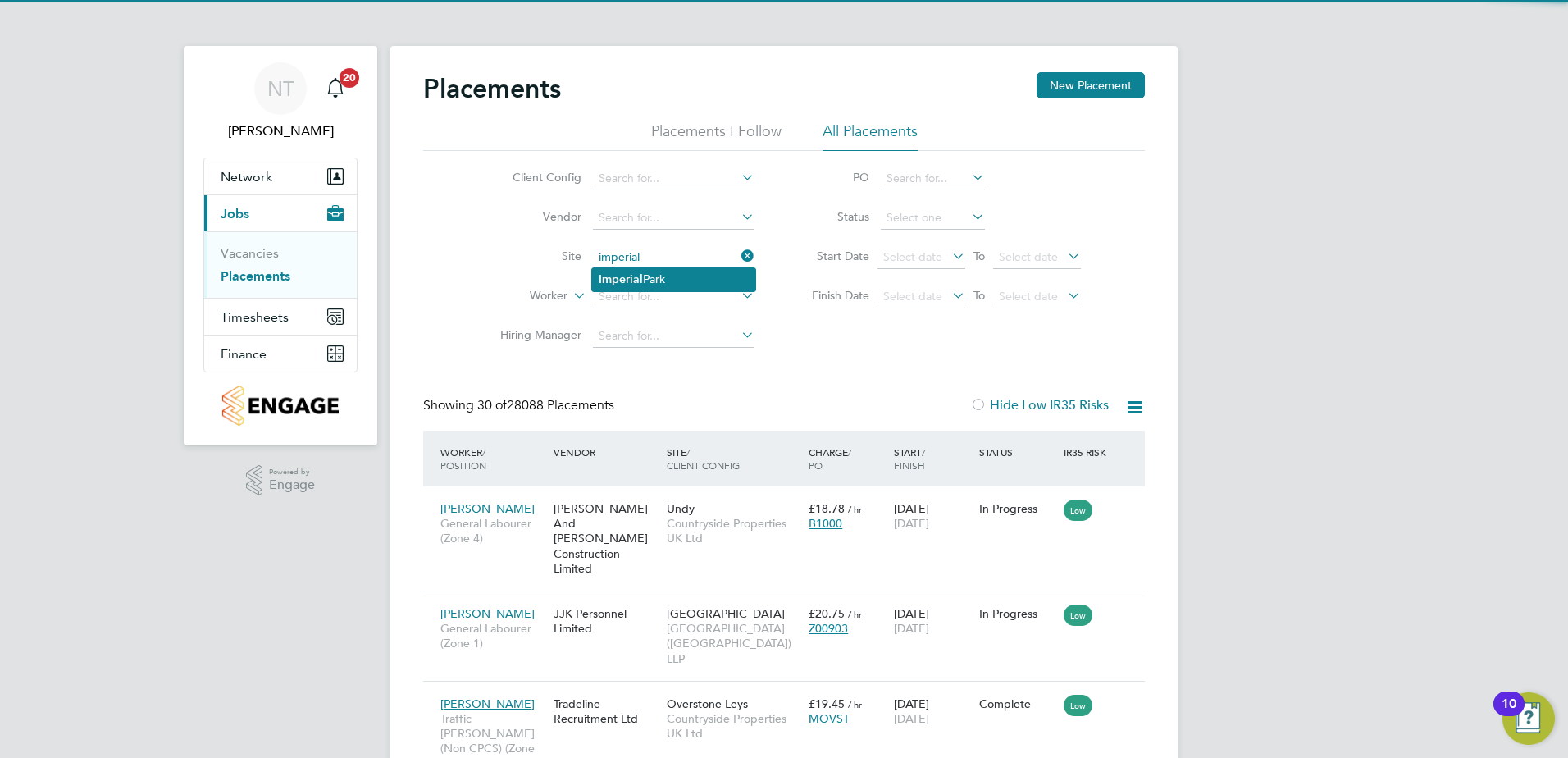
click at [648, 269] on li "Imperial Park" at bounding box center [673, 279] width 163 height 22
type input "[GEOGRAPHIC_DATA]"
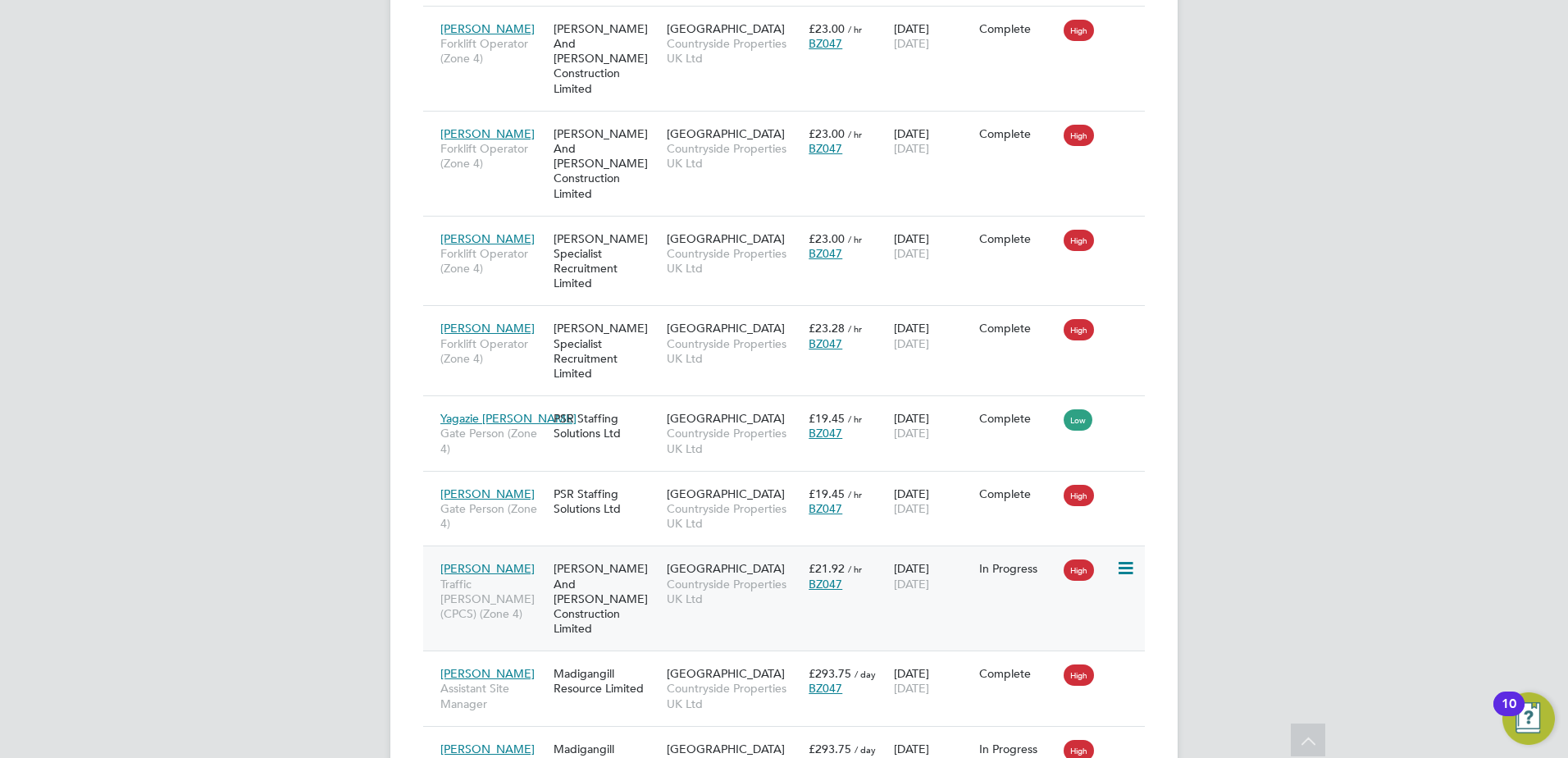
click at [489, 561] on span "[PERSON_NAME]" at bounding box center [487, 568] width 94 height 15
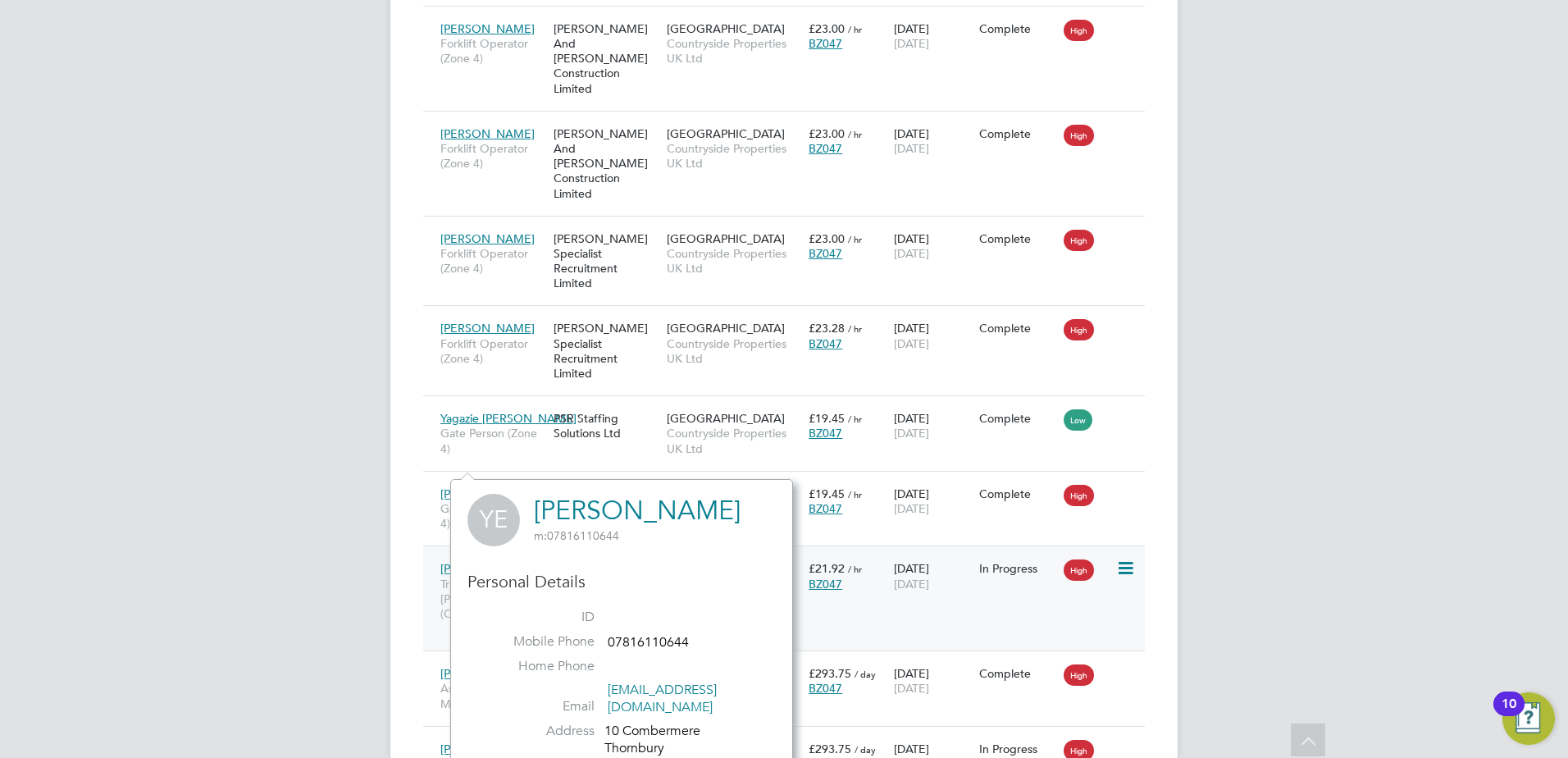
click at [775, 553] on div "Imperial Park Countryside Properties UK Ltd" at bounding box center [734, 583] width 142 height 61
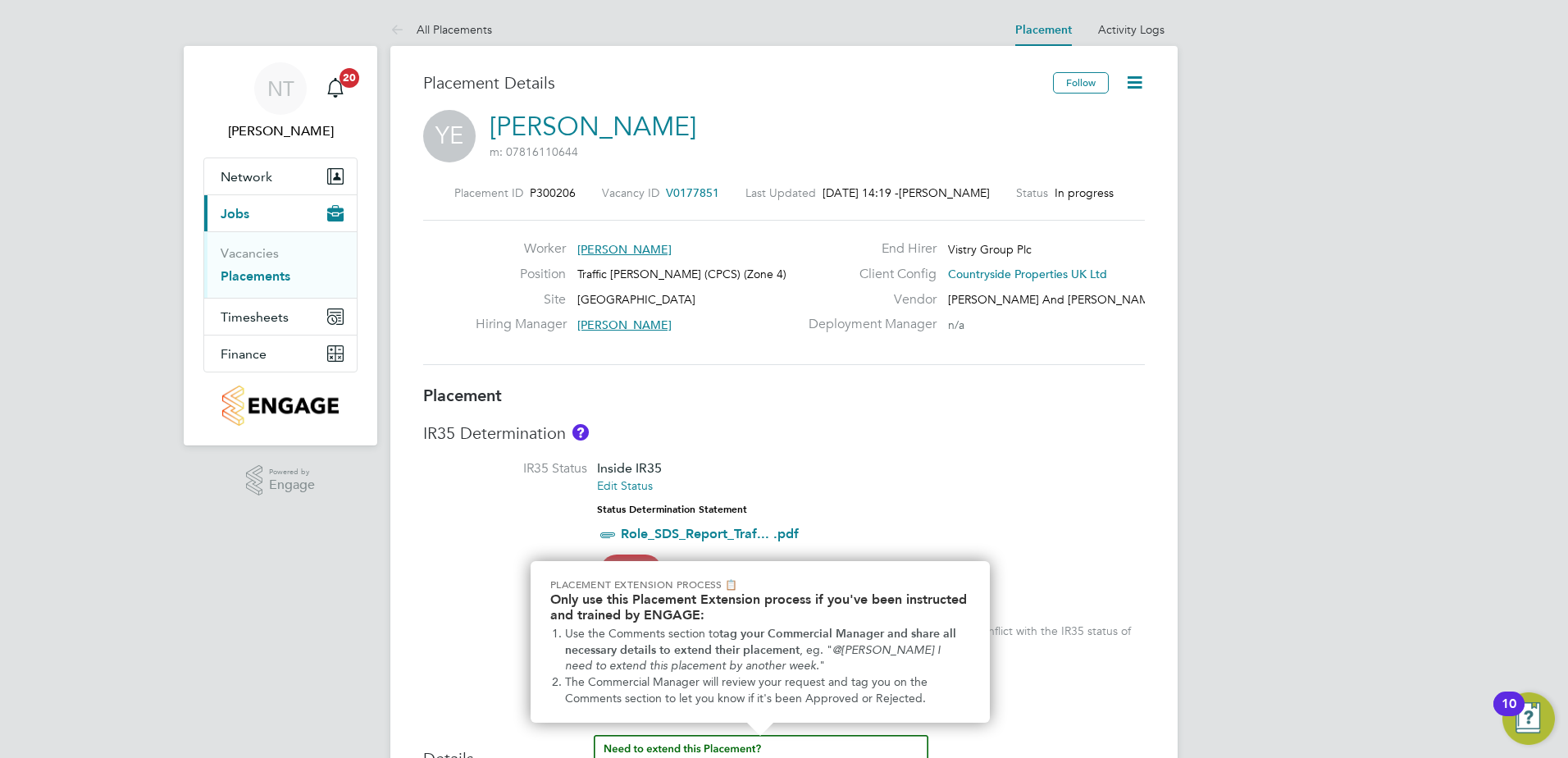
scroll to position [20, 0]
